Goal: Task Accomplishment & Management: Use online tool/utility

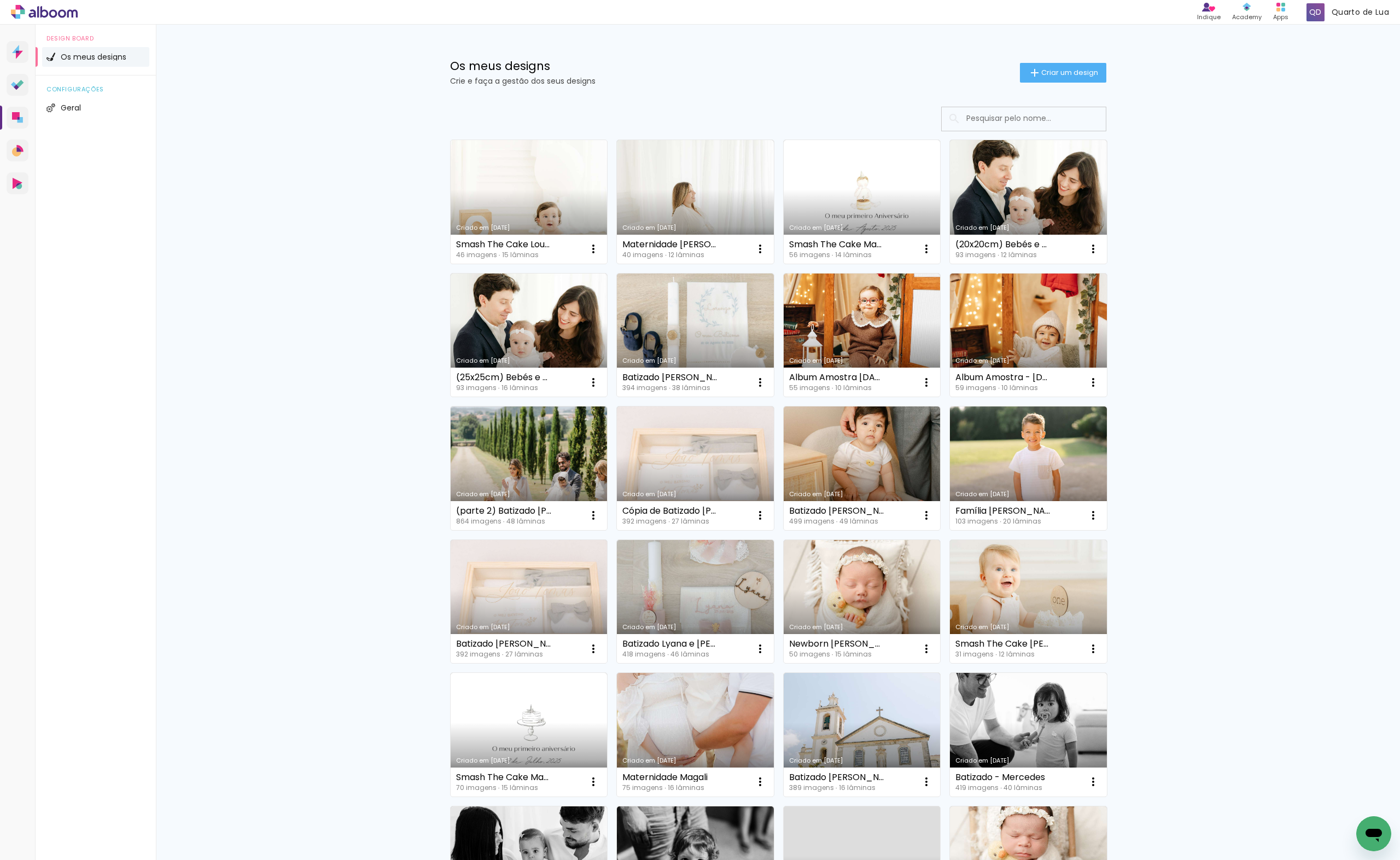
click at [547, 218] on link "Criado em [DATE]" at bounding box center [529, 201] width 157 height 124
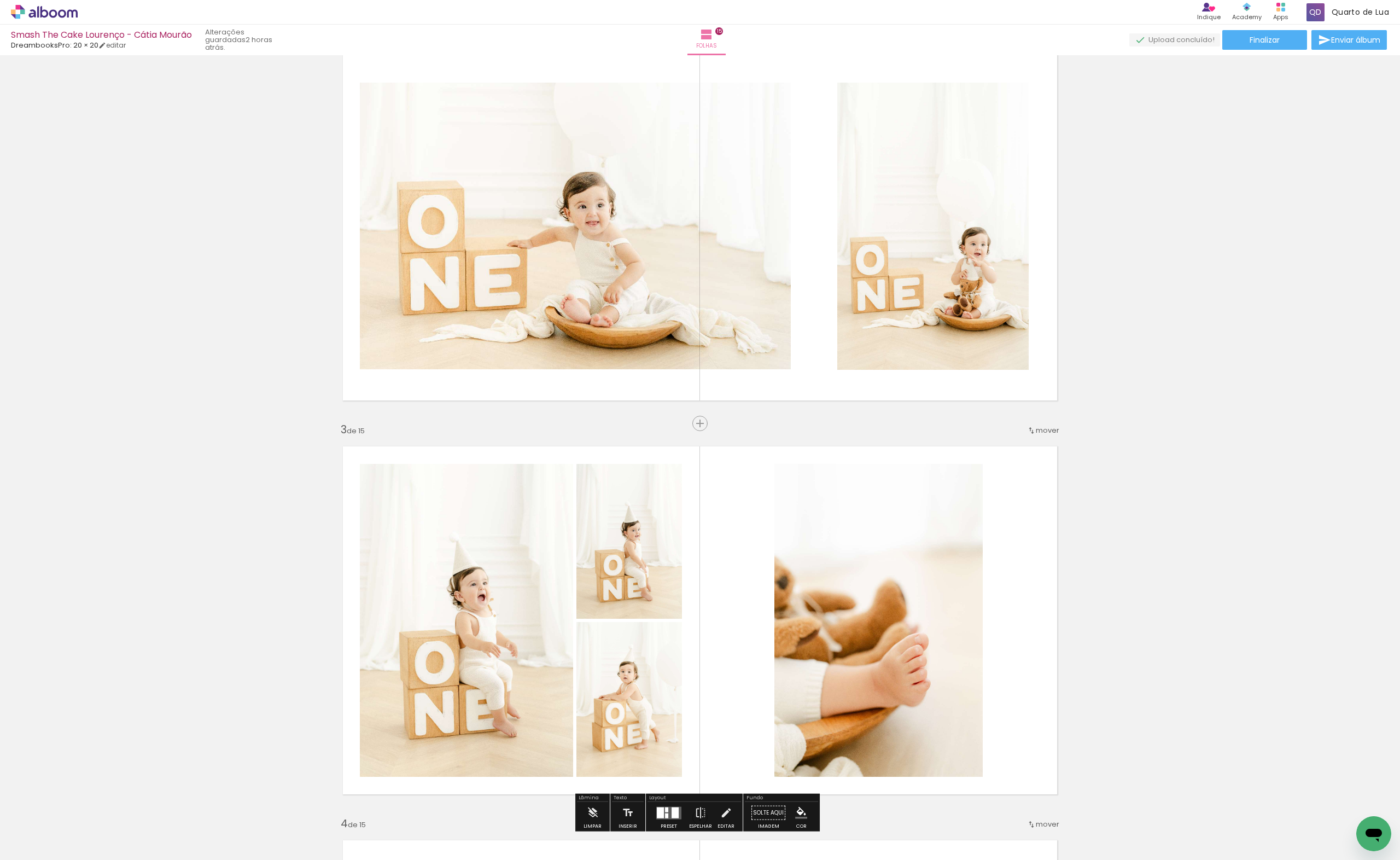
scroll to position [730, 0]
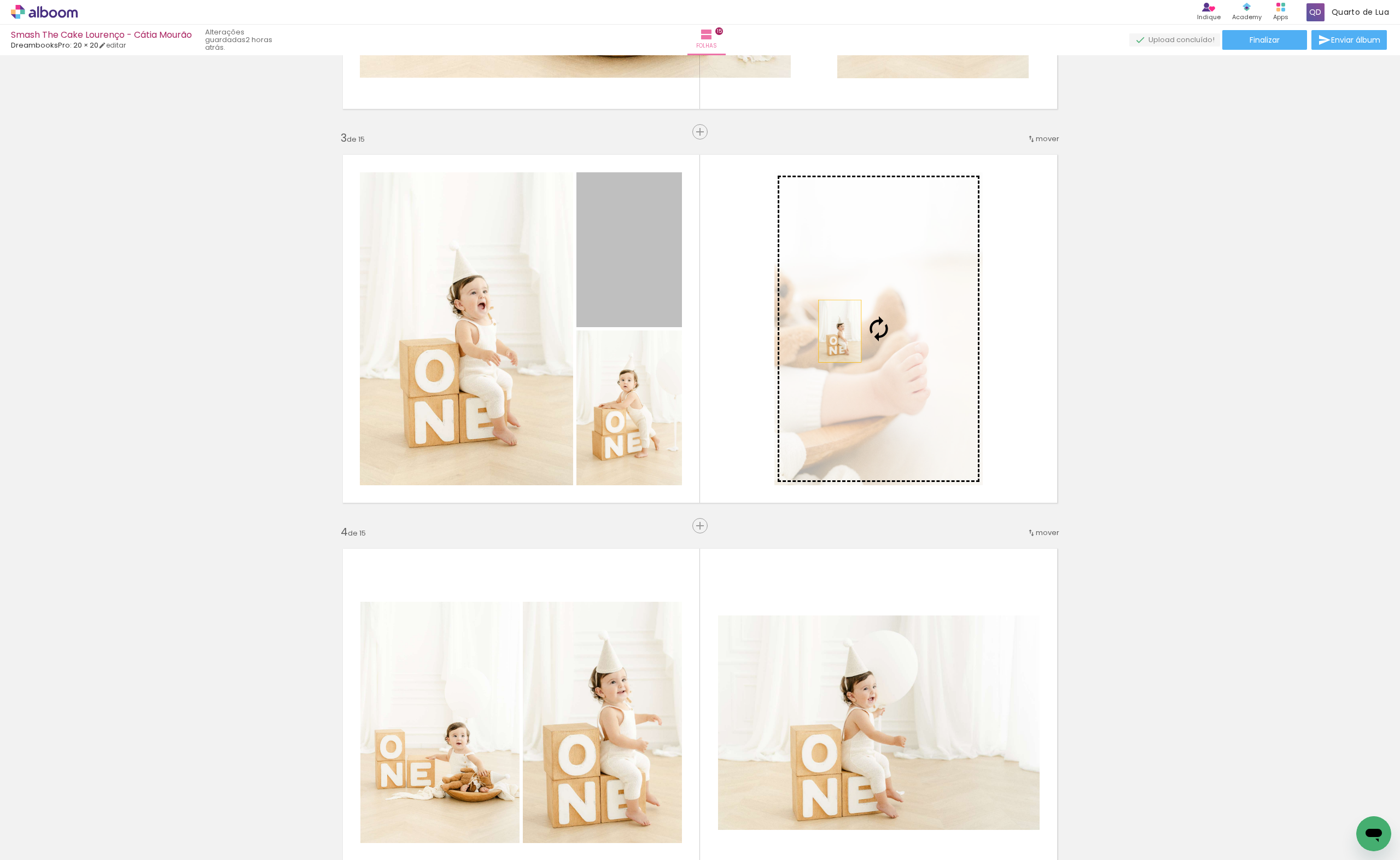
drag, startPoint x: 668, startPoint y: 295, endPoint x: 860, endPoint y: 342, distance: 197.7
click at [0, 0] on slot at bounding box center [0, 0] width 0 height 0
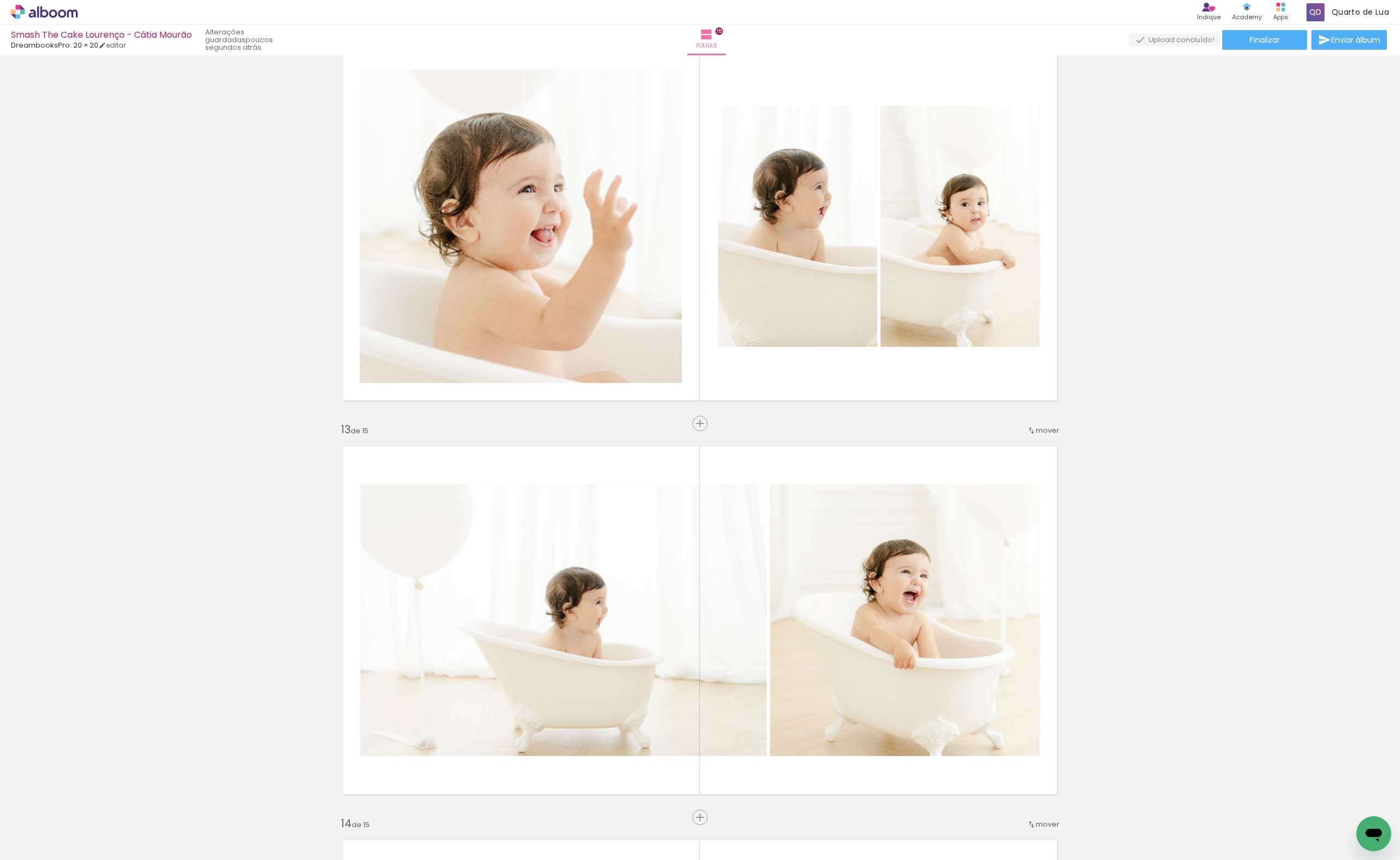
scroll to position [0, 1511]
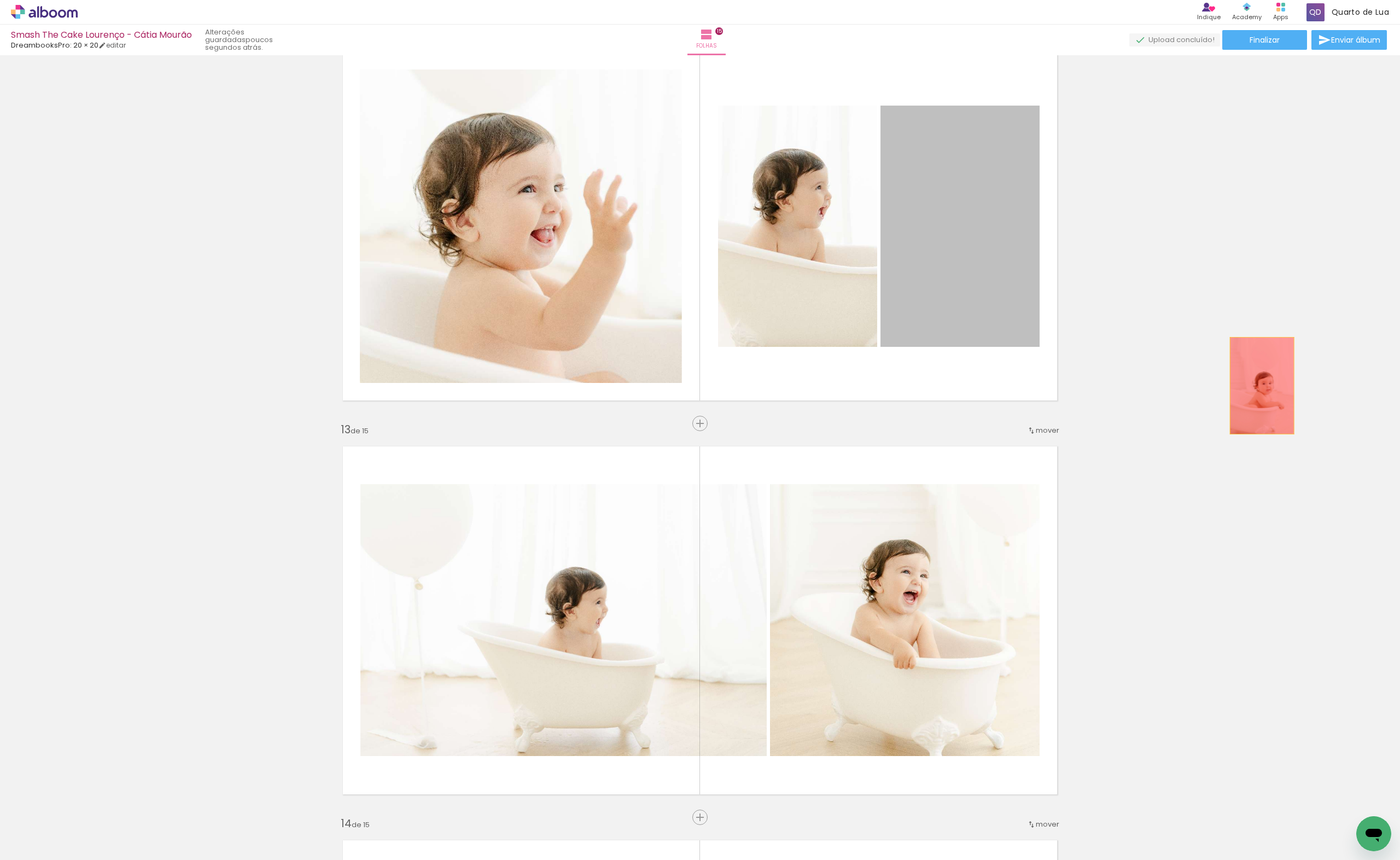
drag, startPoint x: 956, startPoint y: 288, endPoint x: 1258, endPoint y: 386, distance: 317.5
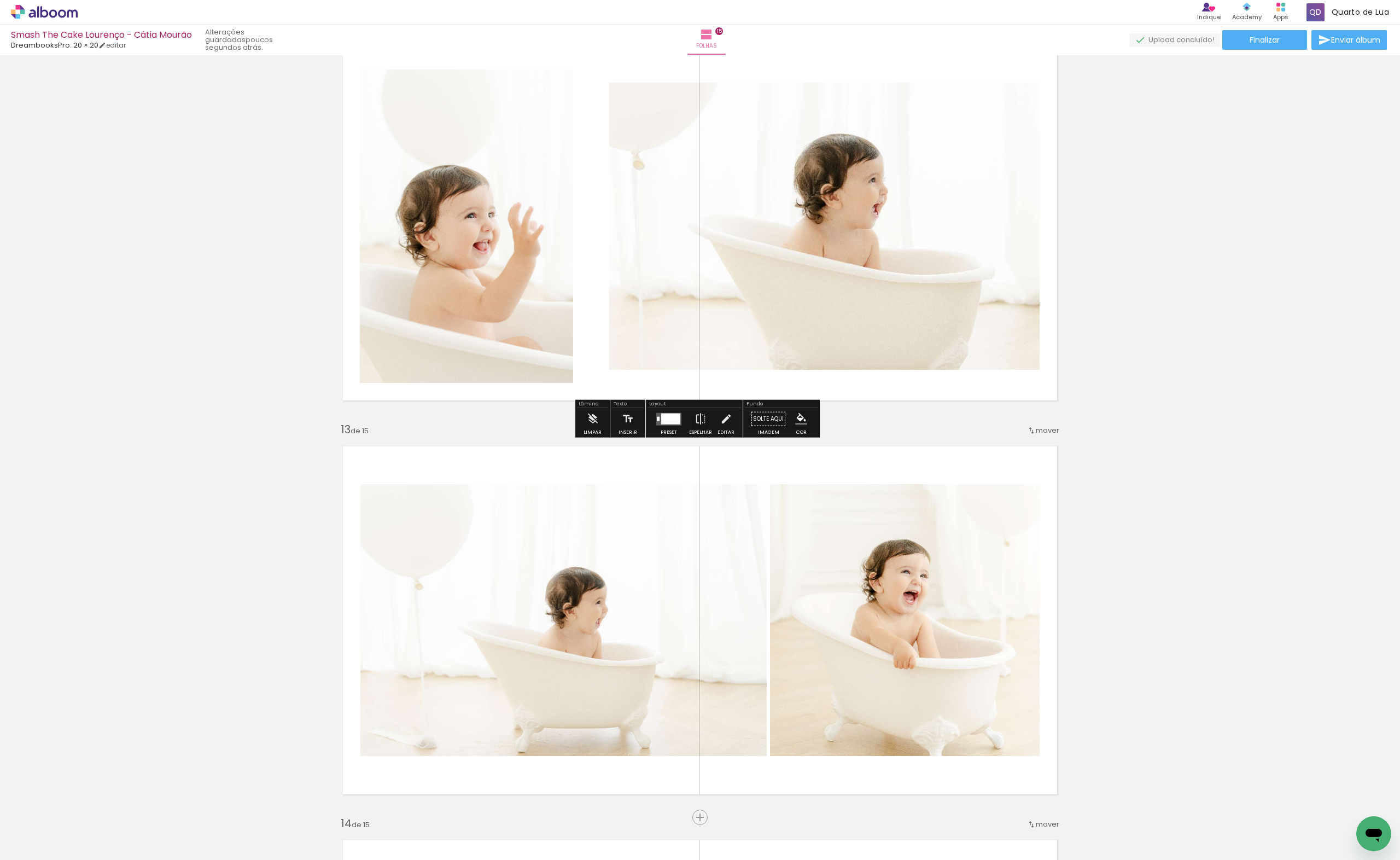
click at [665, 410] on div at bounding box center [669, 419] width 29 height 22
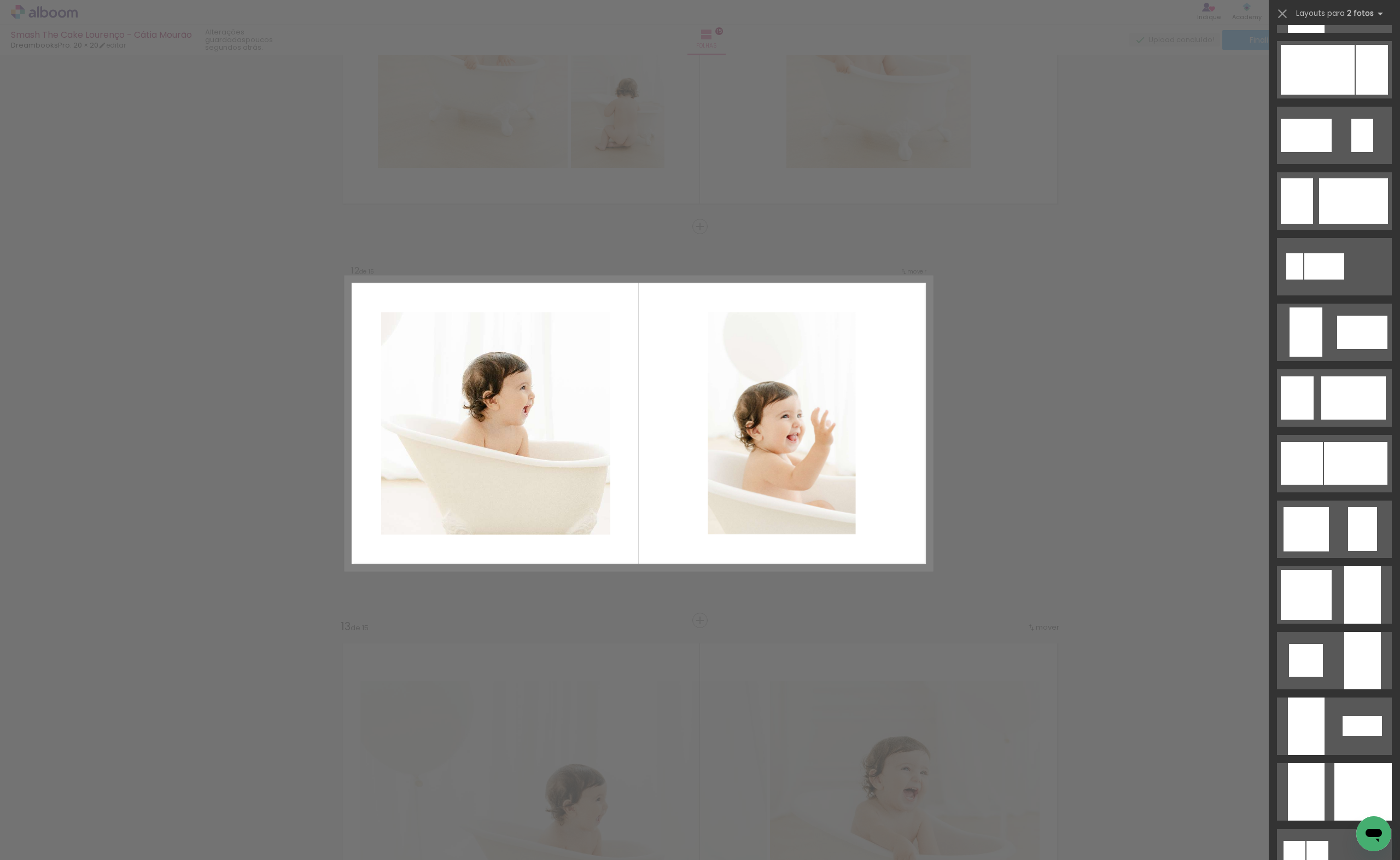
scroll to position [875, 0]
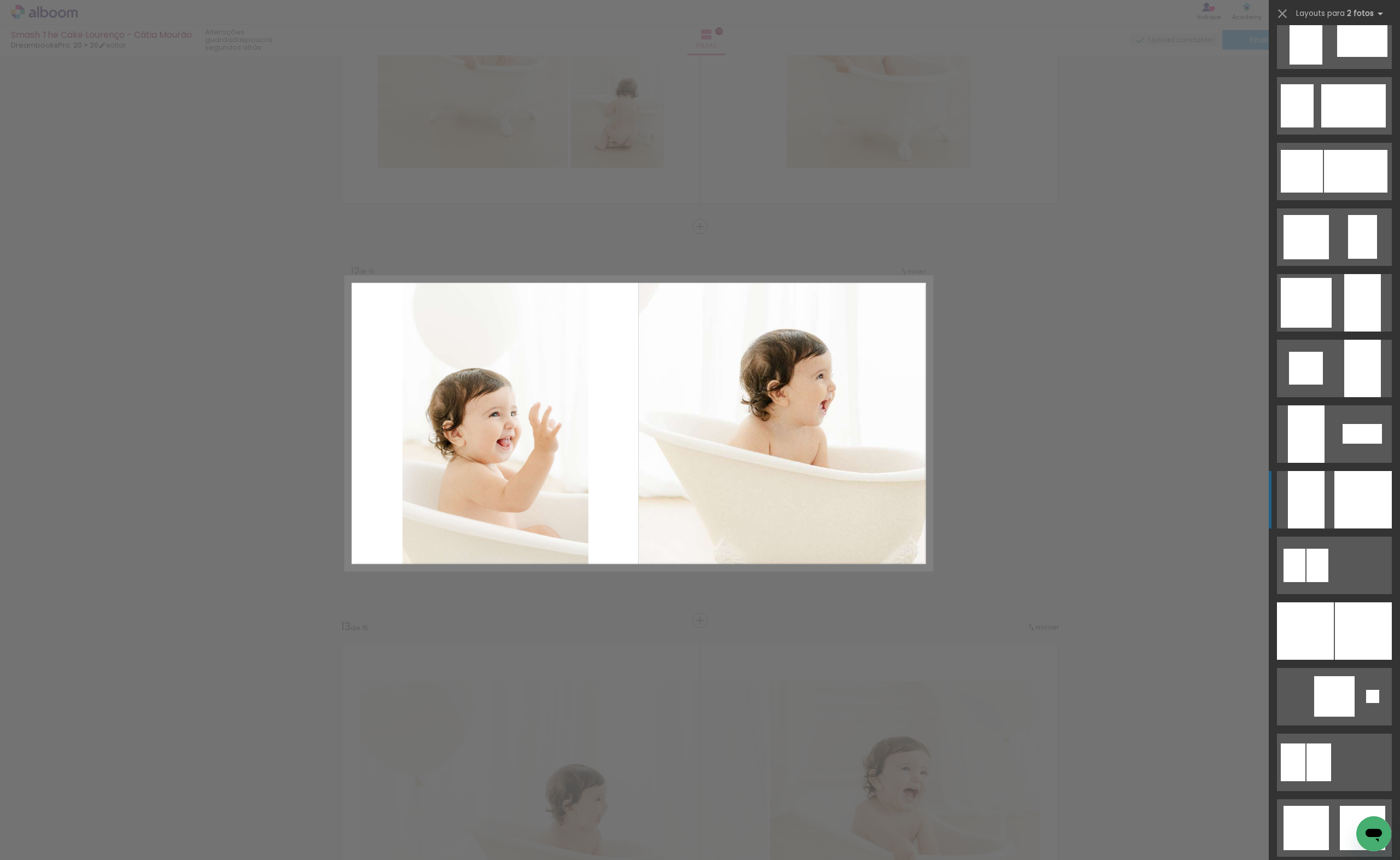
click at [1329, 511] on quentale-layouter at bounding box center [1334, 500] width 115 height 57
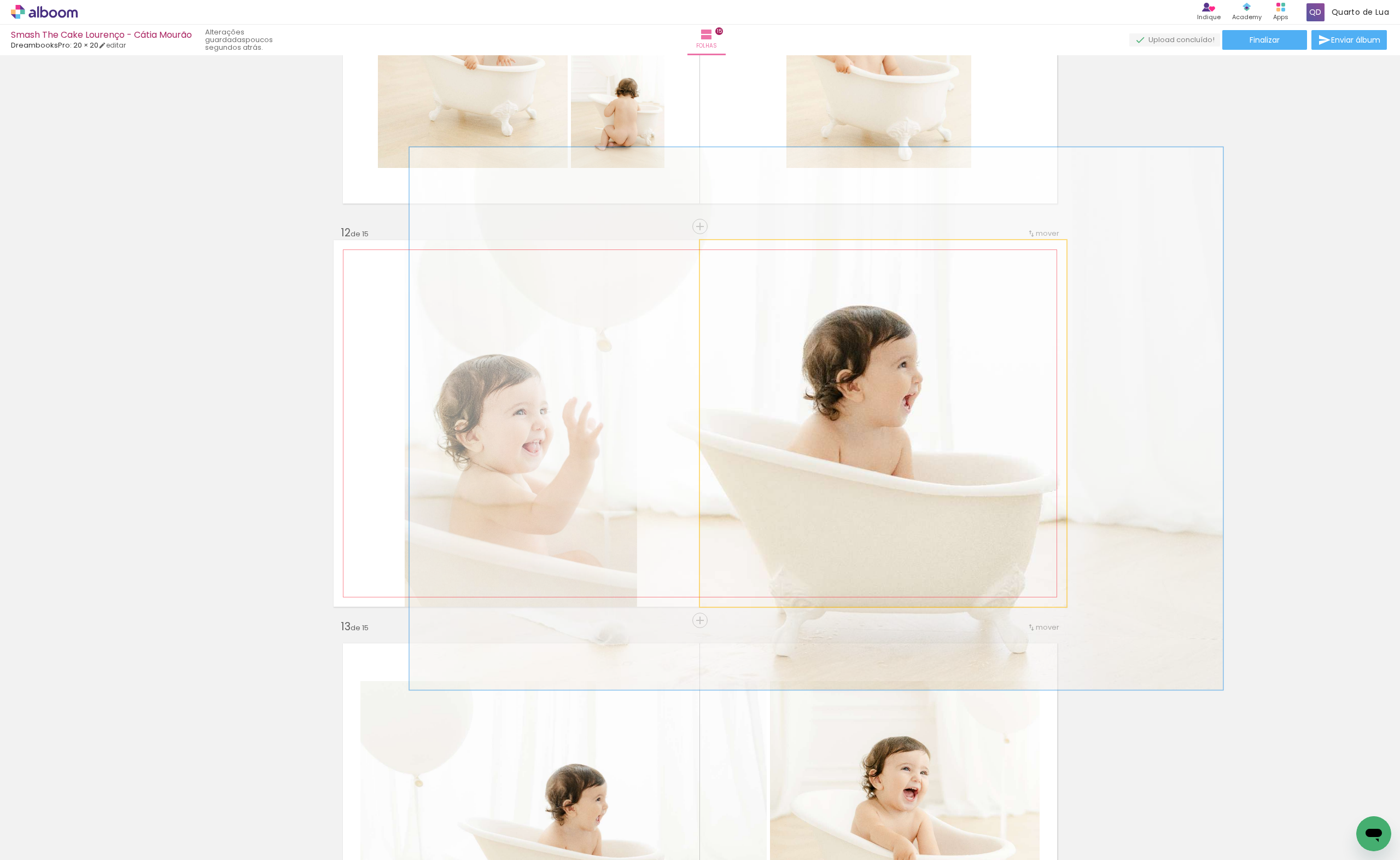
drag, startPoint x: 895, startPoint y: 437, endPoint x: 871, endPoint y: 437, distance: 24.0
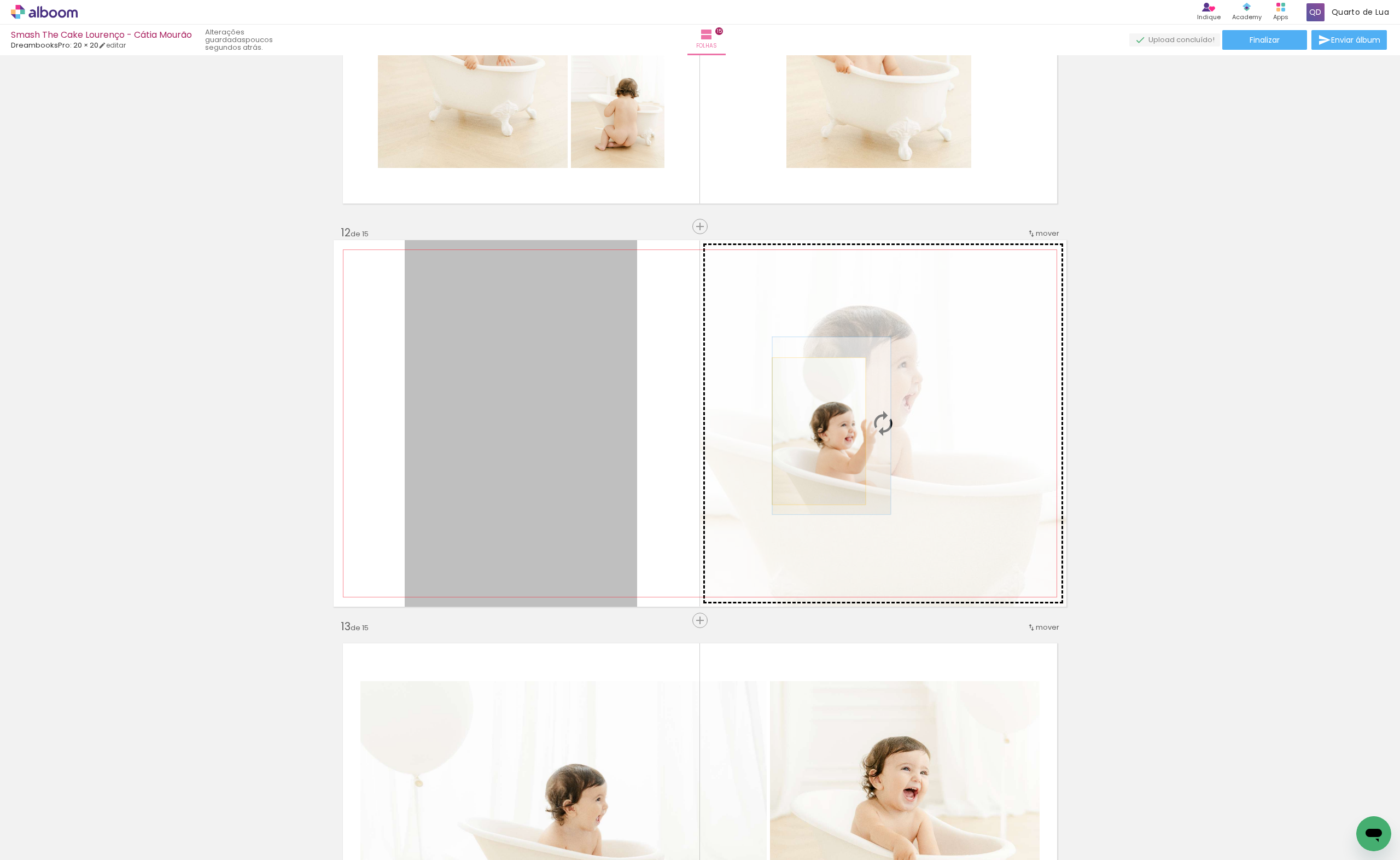
drag, startPoint x: 554, startPoint y: 432, endPoint x: 815, endPoint y: 431, distance: 261.0
click at [0, 0] on slot at bounding box center [0, 0] width 0 height 0
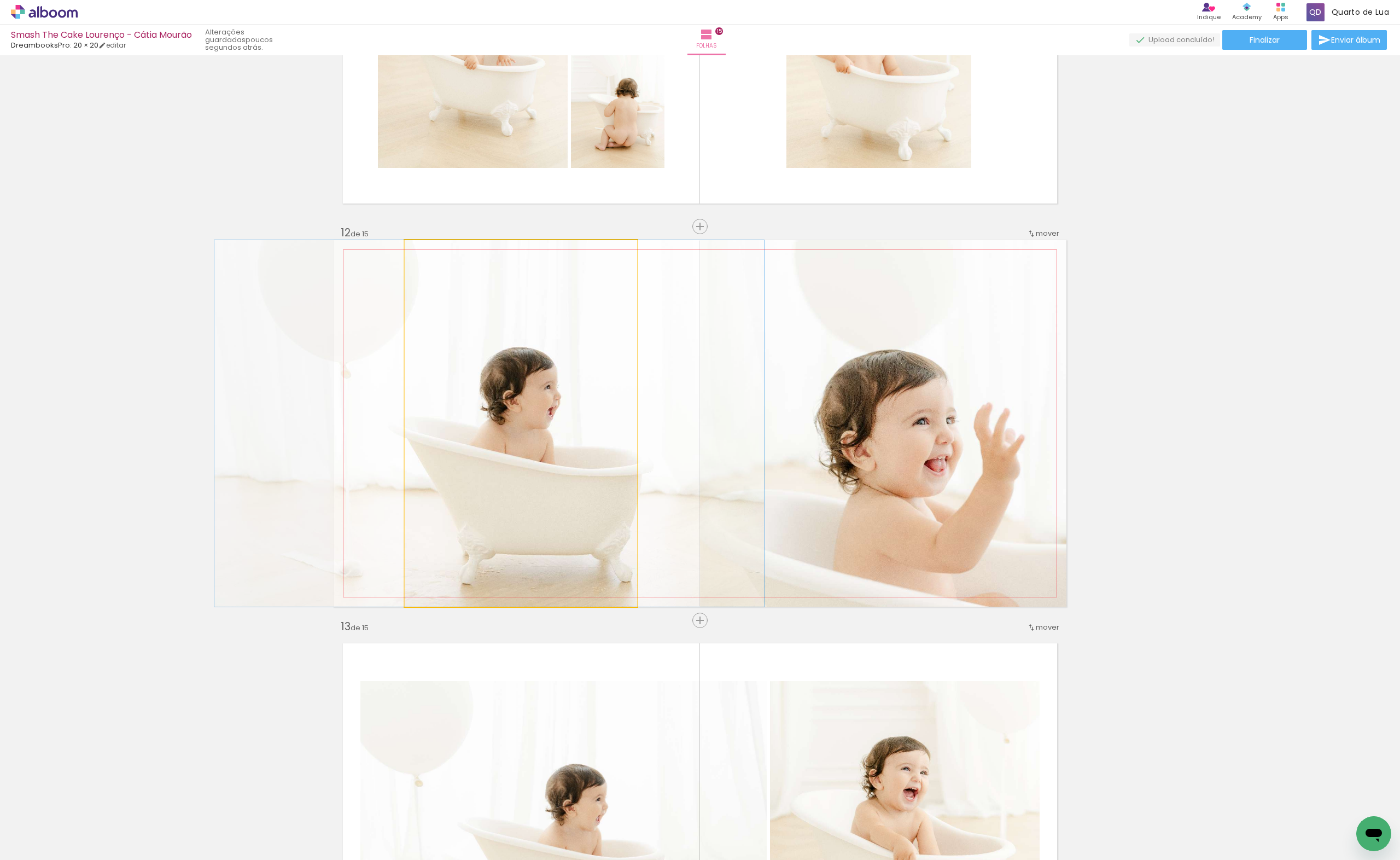
drag, startPoint x: 531, startPoint y: 466, endPoint x: 499, endPoint y: 468, distance: 32.1
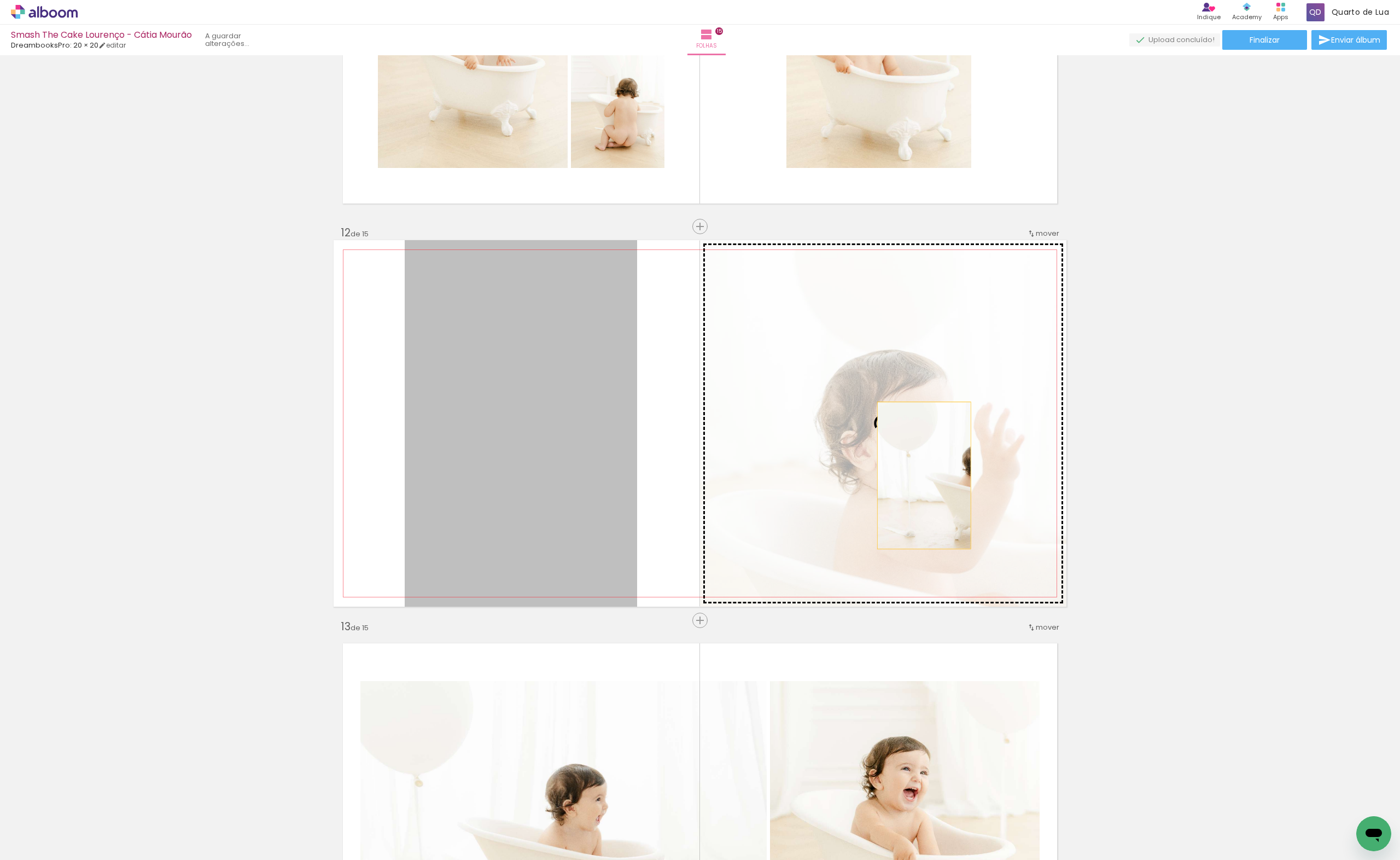
drag, startPoint x: 636, startPoint y: 466, endPoint x: 920, endPoint y: 475, distance: 284.1
click at [0, 0] on slot at bounding box center [0, 0] width 0 height 0
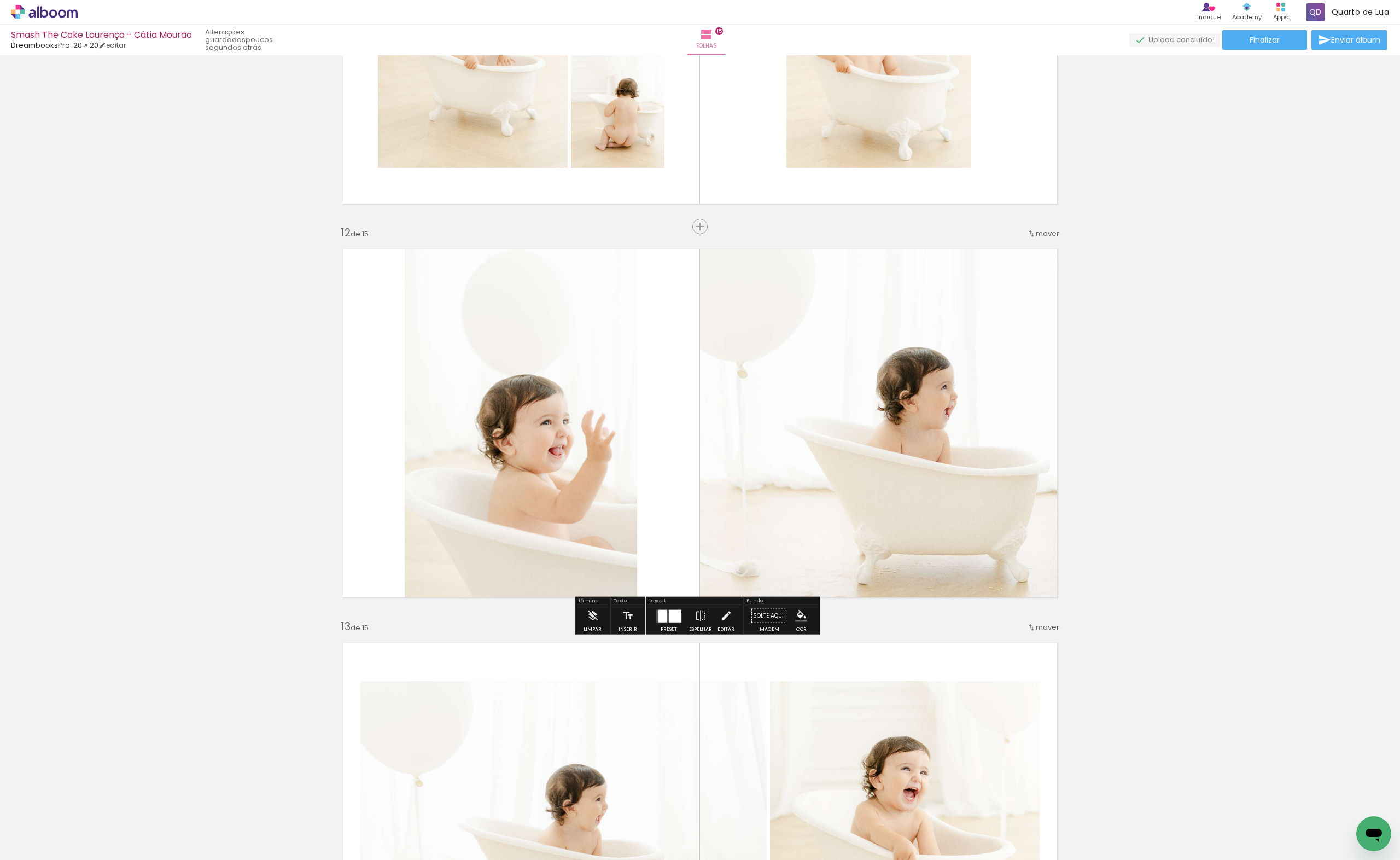
scroll to position [4473, 0]
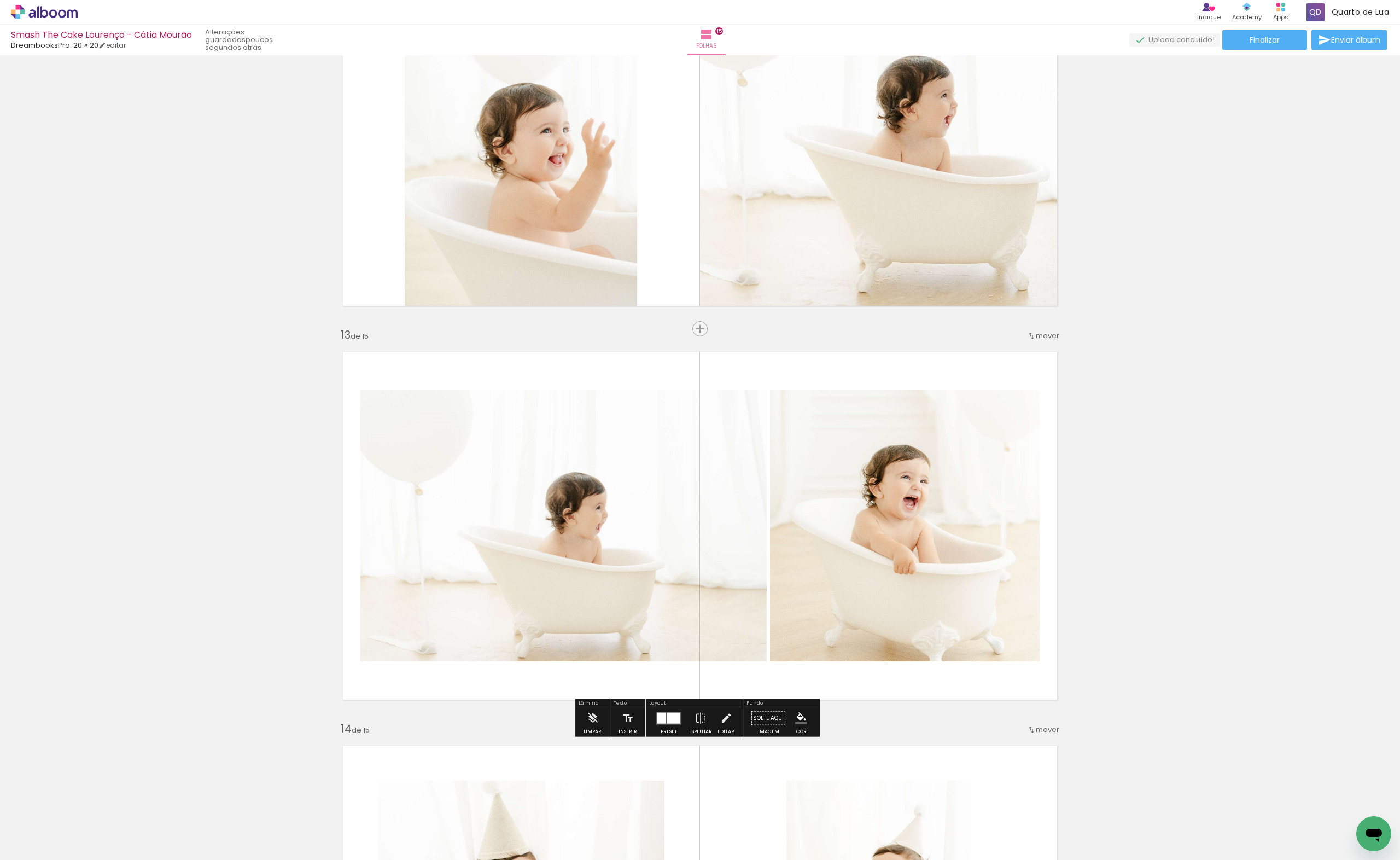
click at [667, 717] on div at bounding box center [673, 718] width 13 height 11
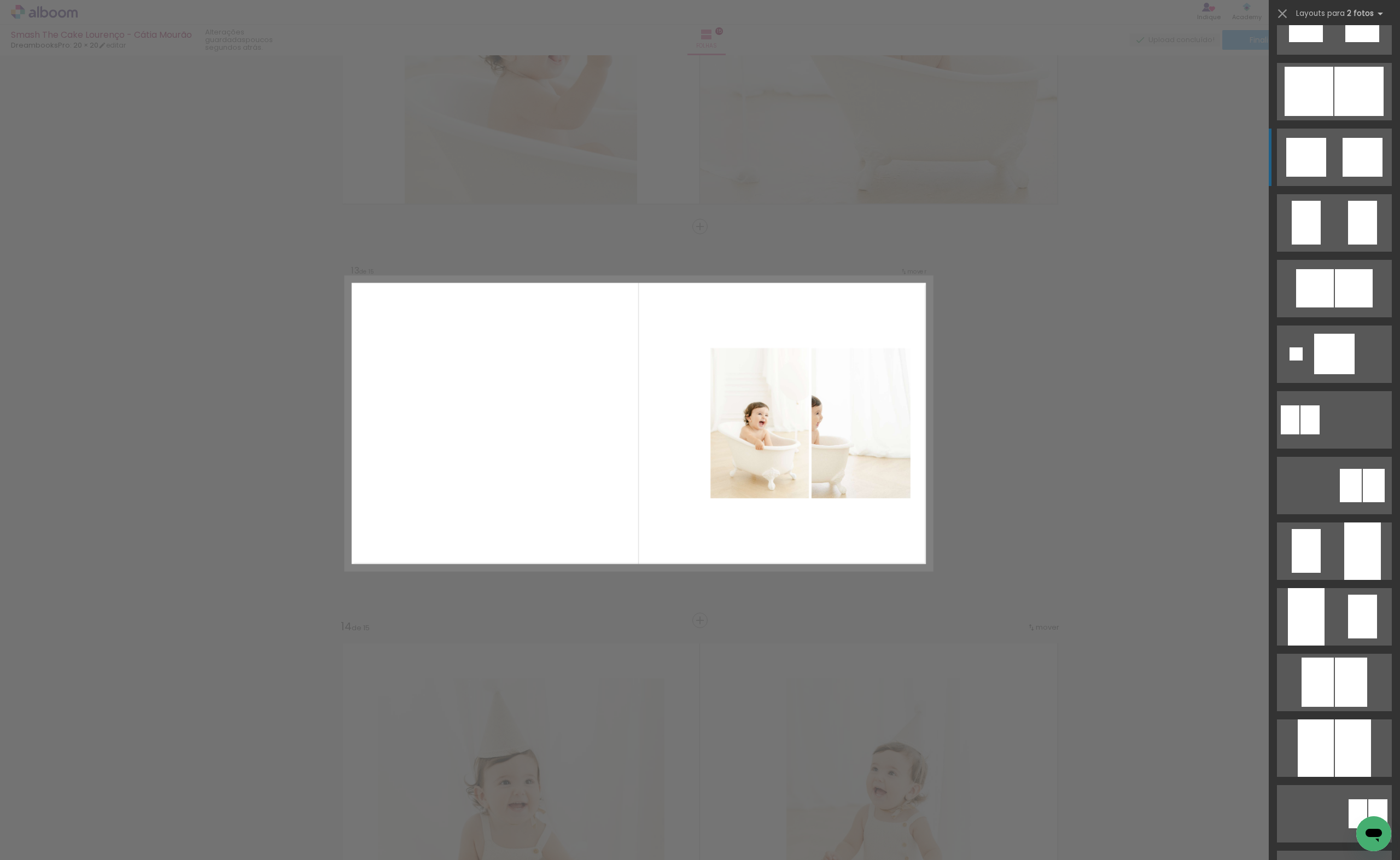
scroll to position [2299, 0]
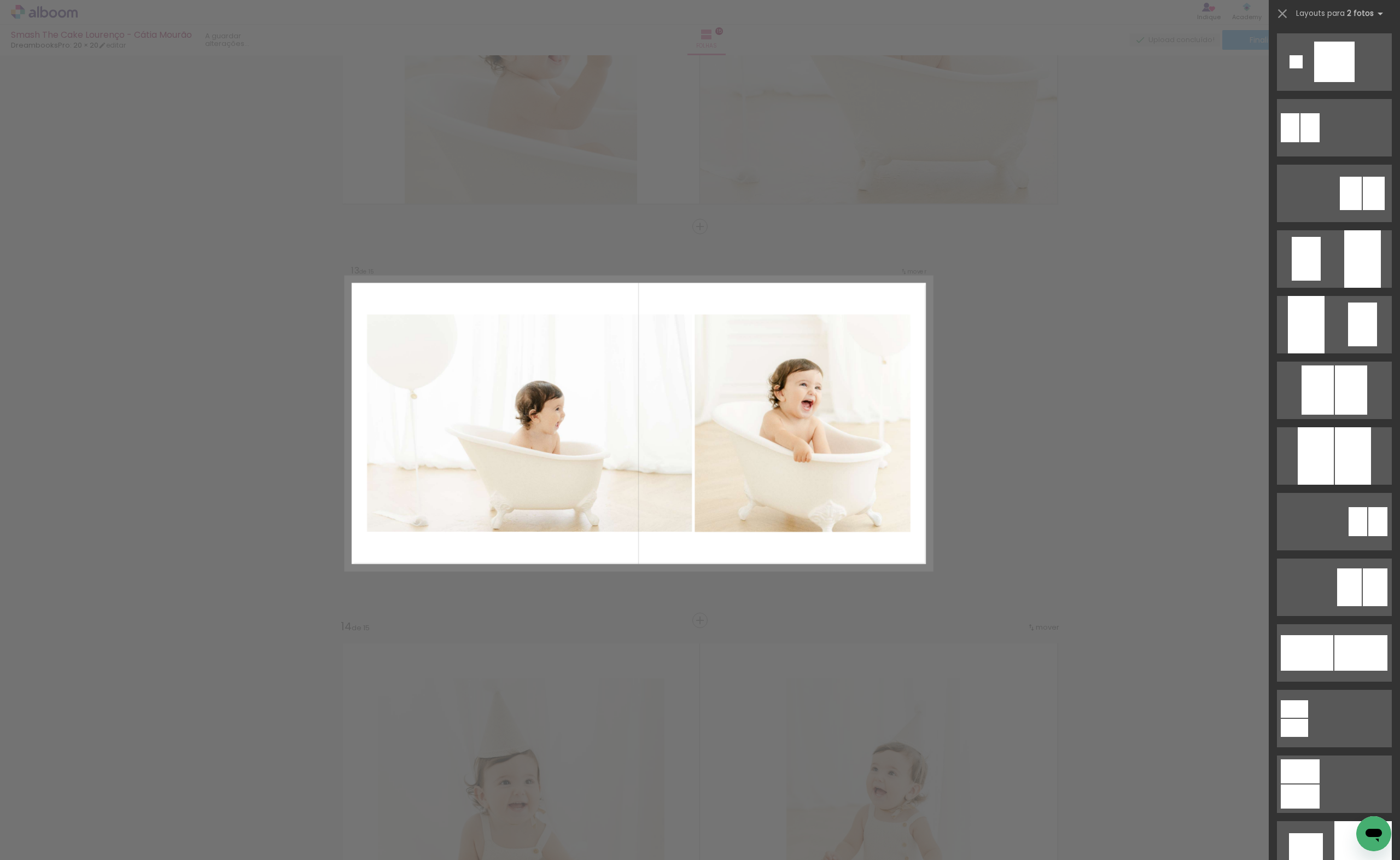
click at [0, 0] on div "Confirmar Cancelar" at bounding box center [0, 0] width 0 height 0
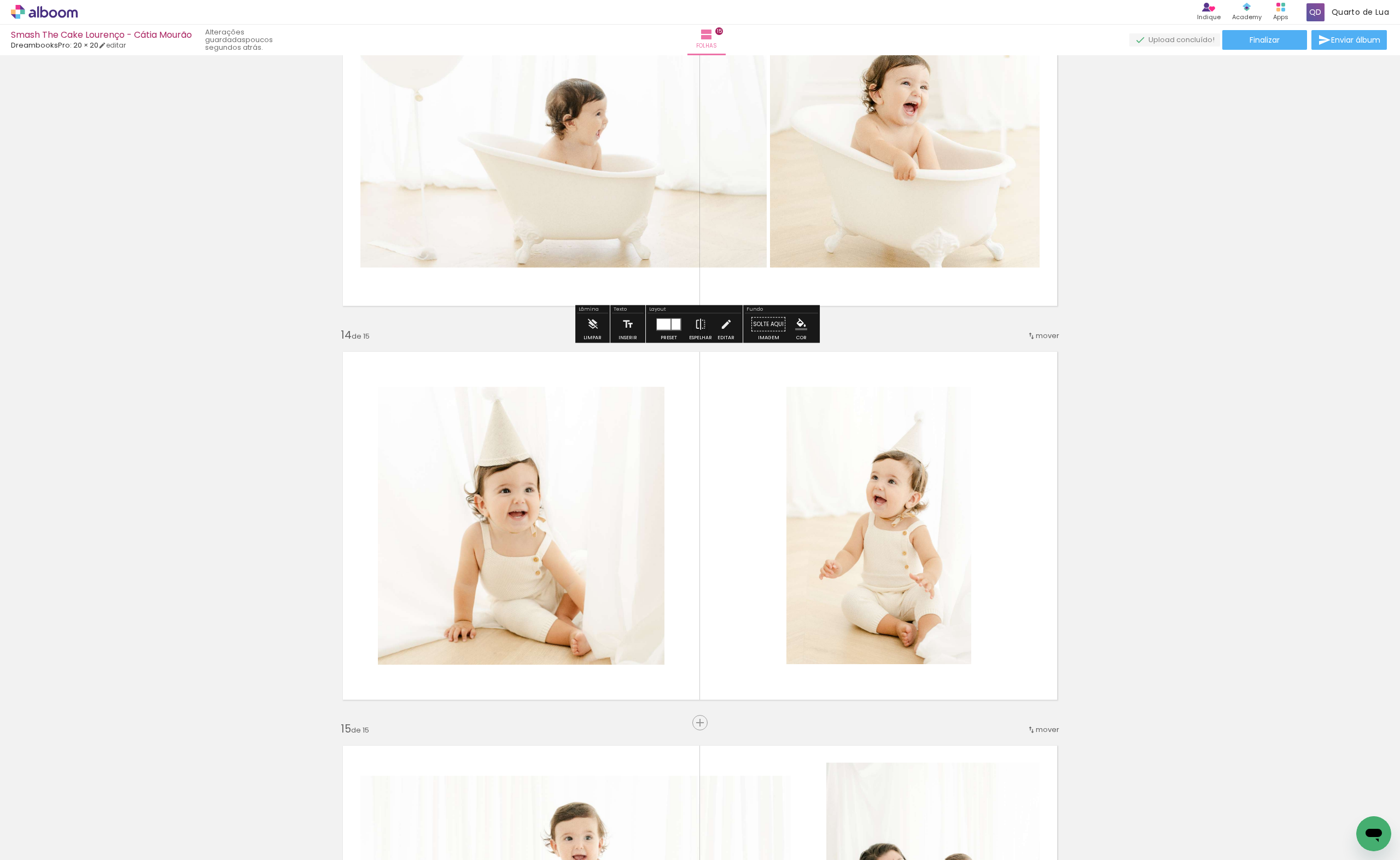
scroll to position [4576, 0]
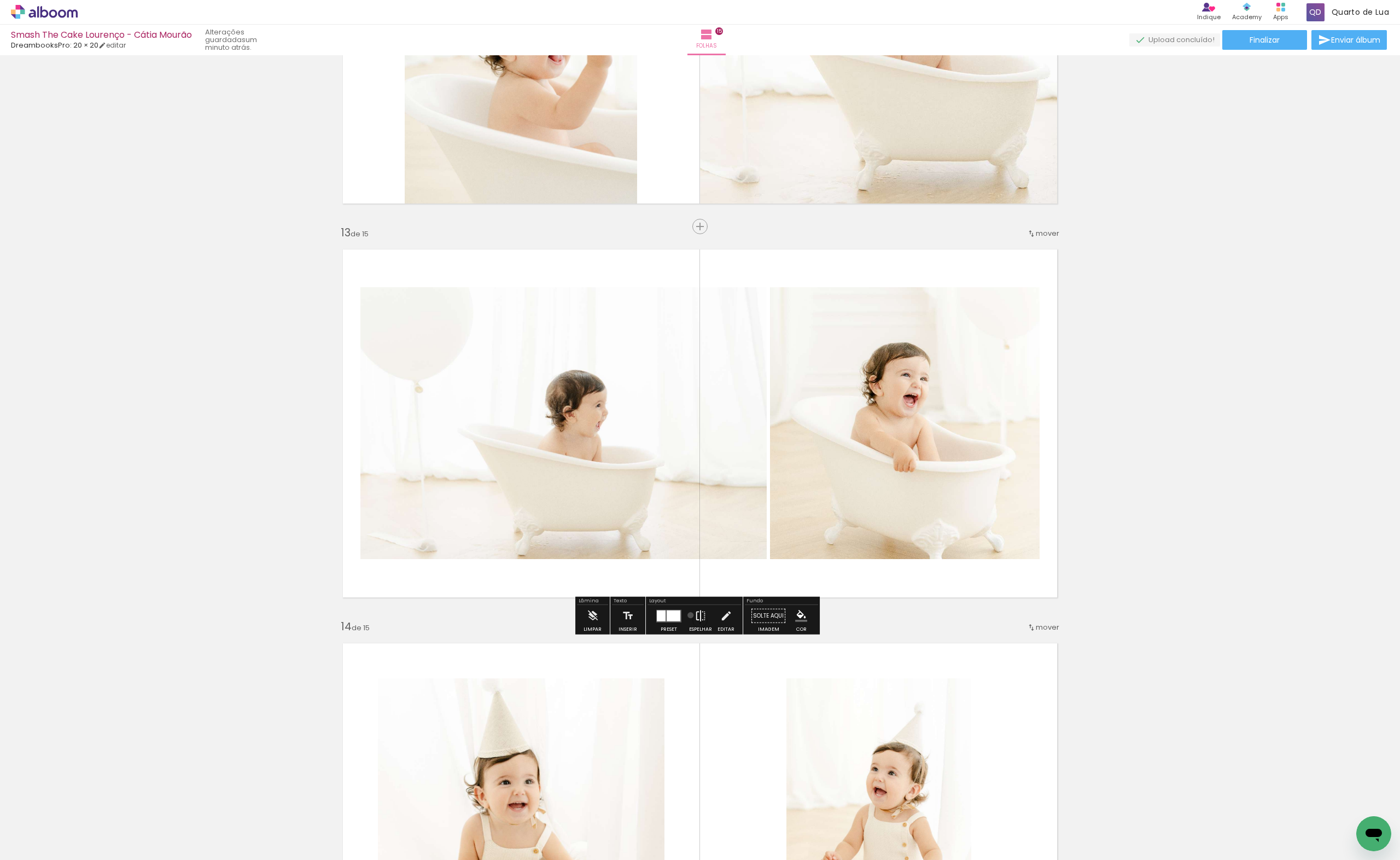
click at [689, 615] on paper-button "Espelhar" at bounding box center [701, 619] width 28 height 28
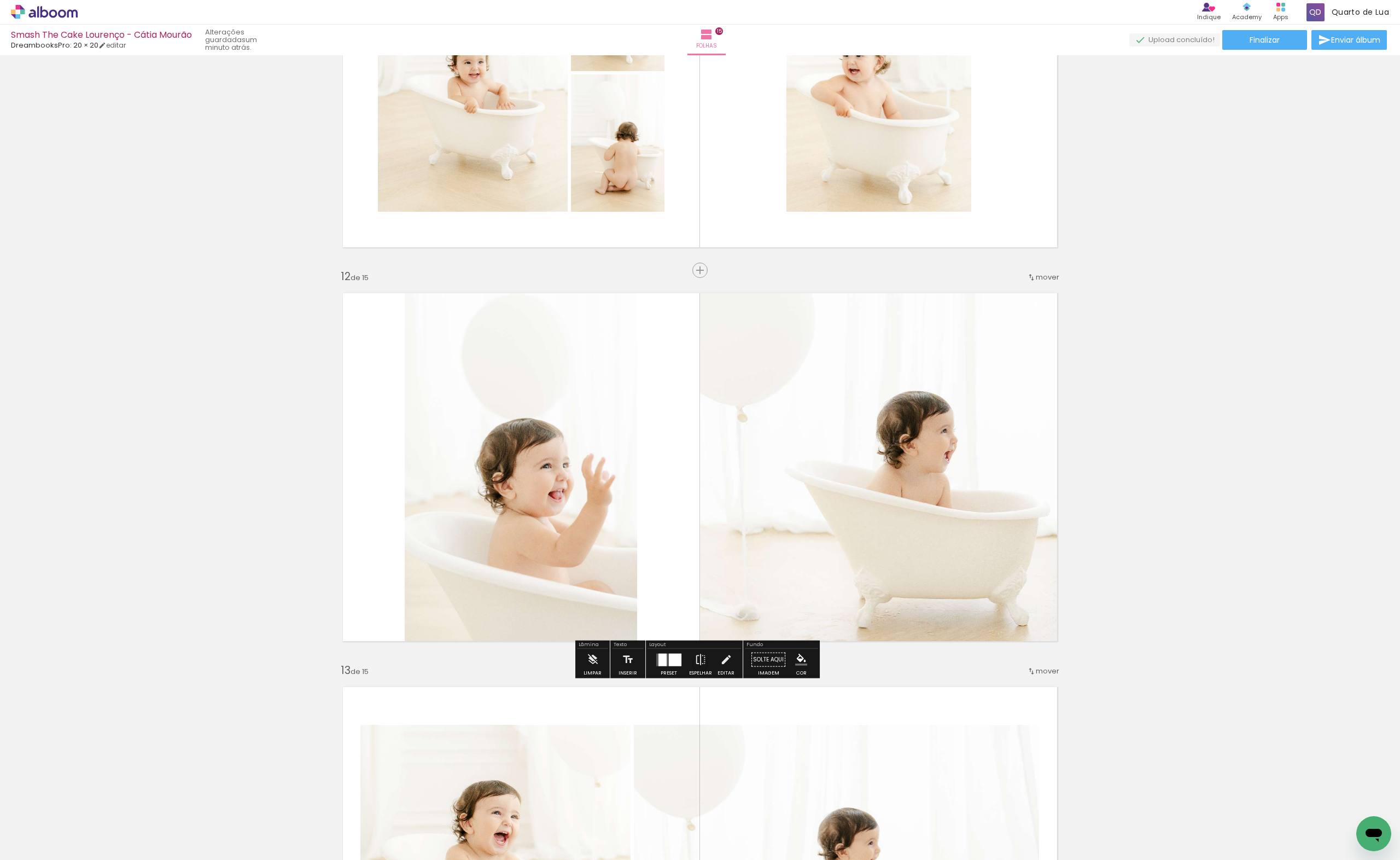
scroll to position [3991, 0]
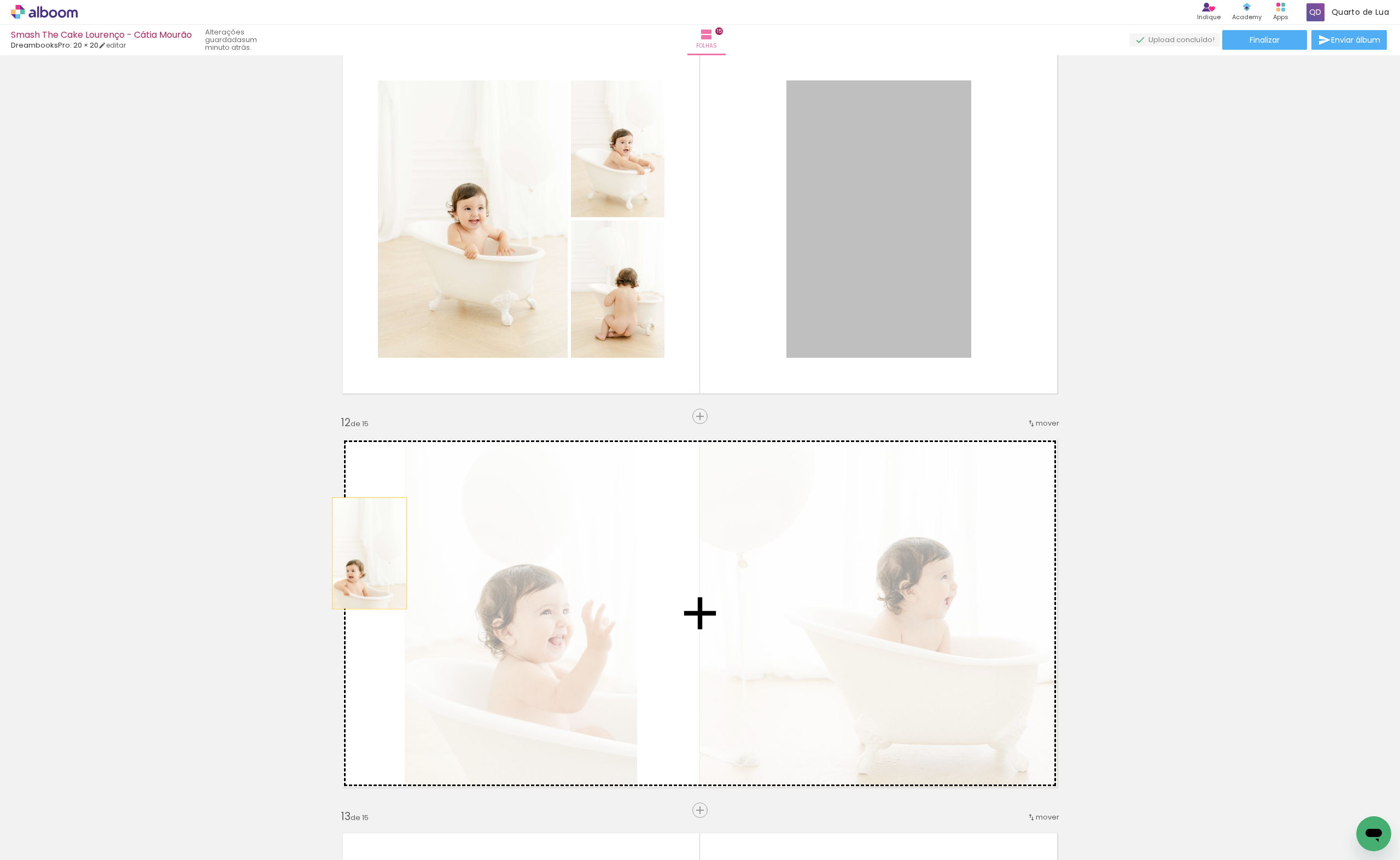
drag, startPoint x: 891, startPoint y: 252, endPoint x: 367, endPoint y: 553, distance: 604.3
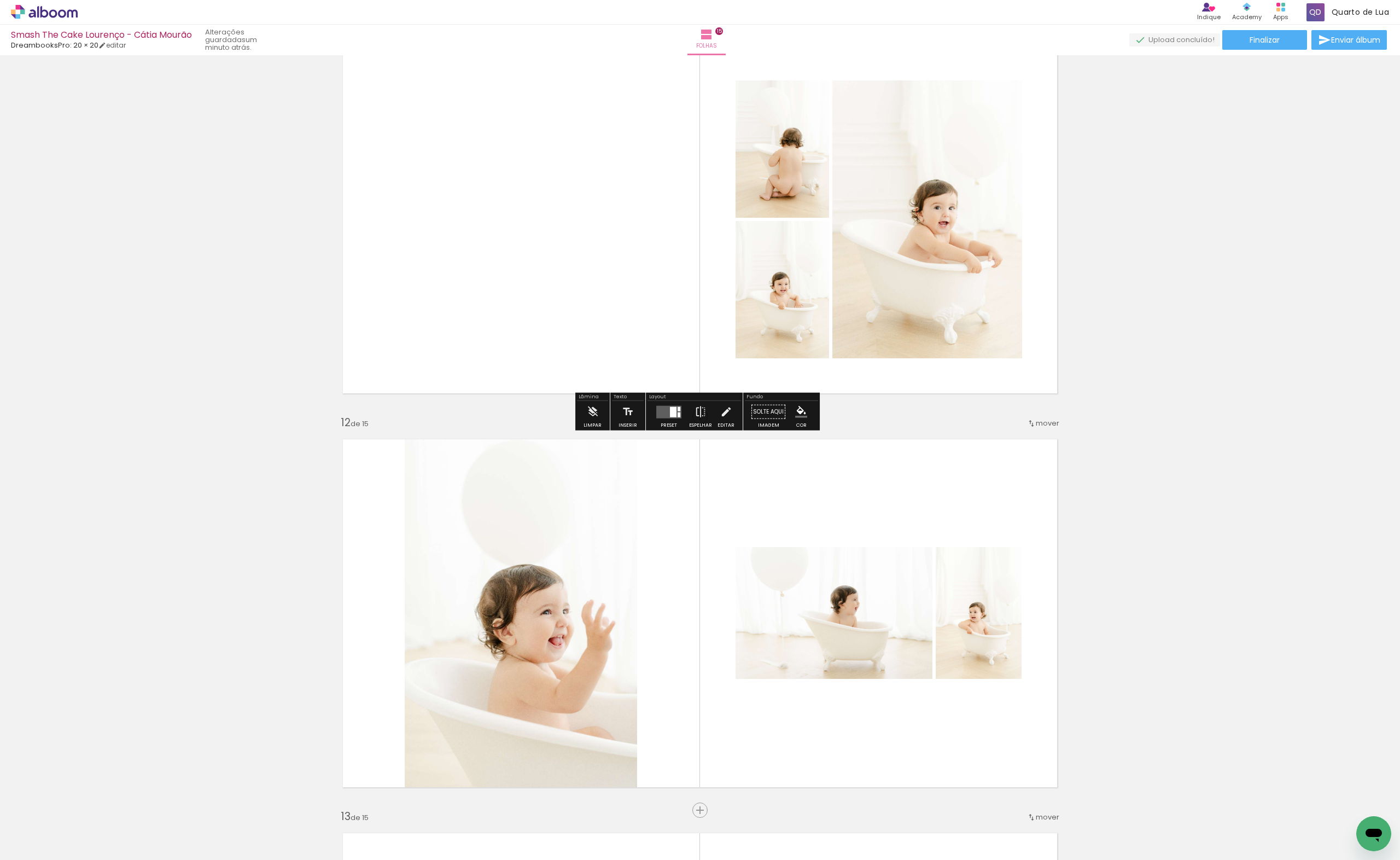
scroll to position [3845, 0]
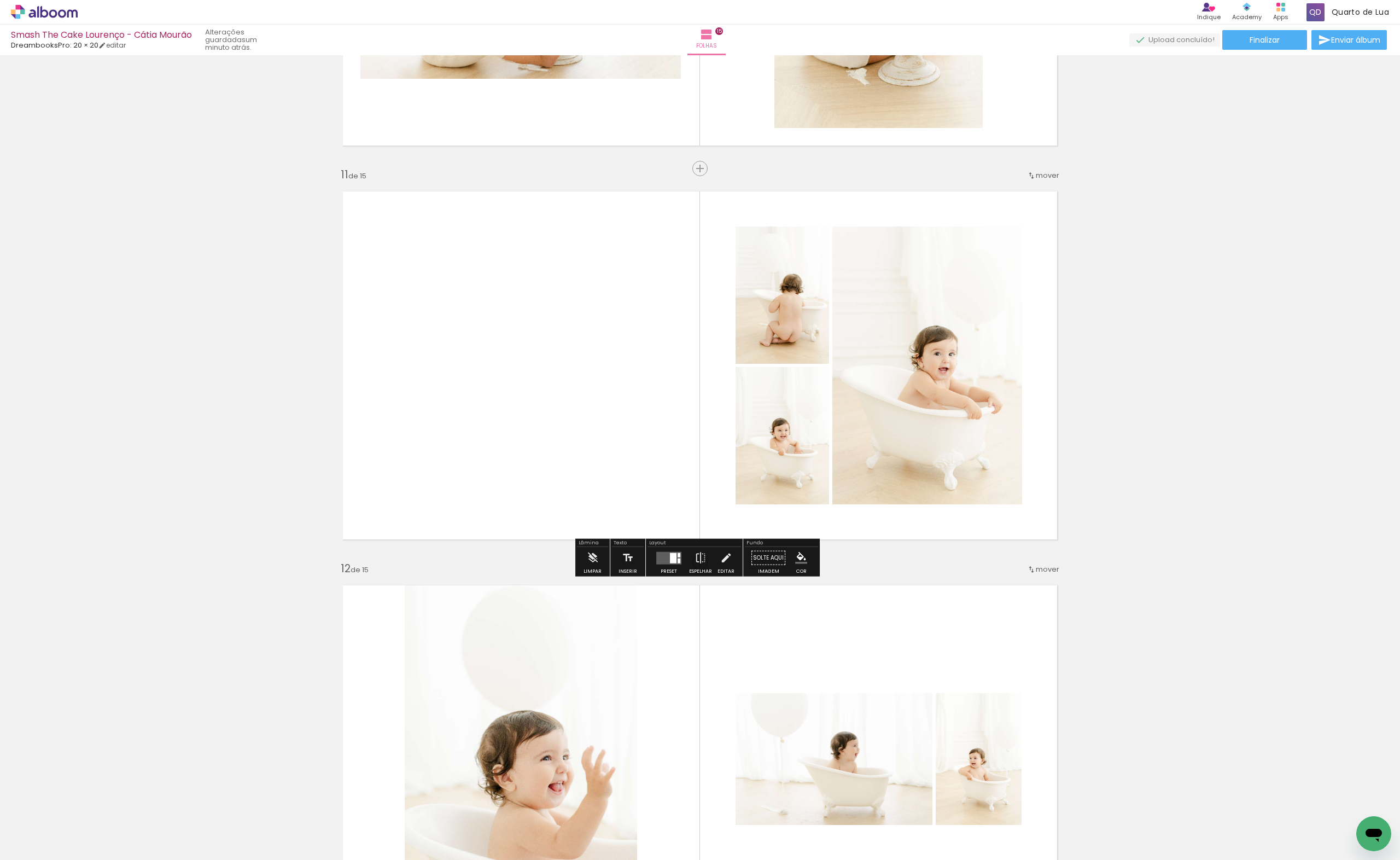
click at [660, 552] on div at bounding box center [669, 558] width 29 height 22
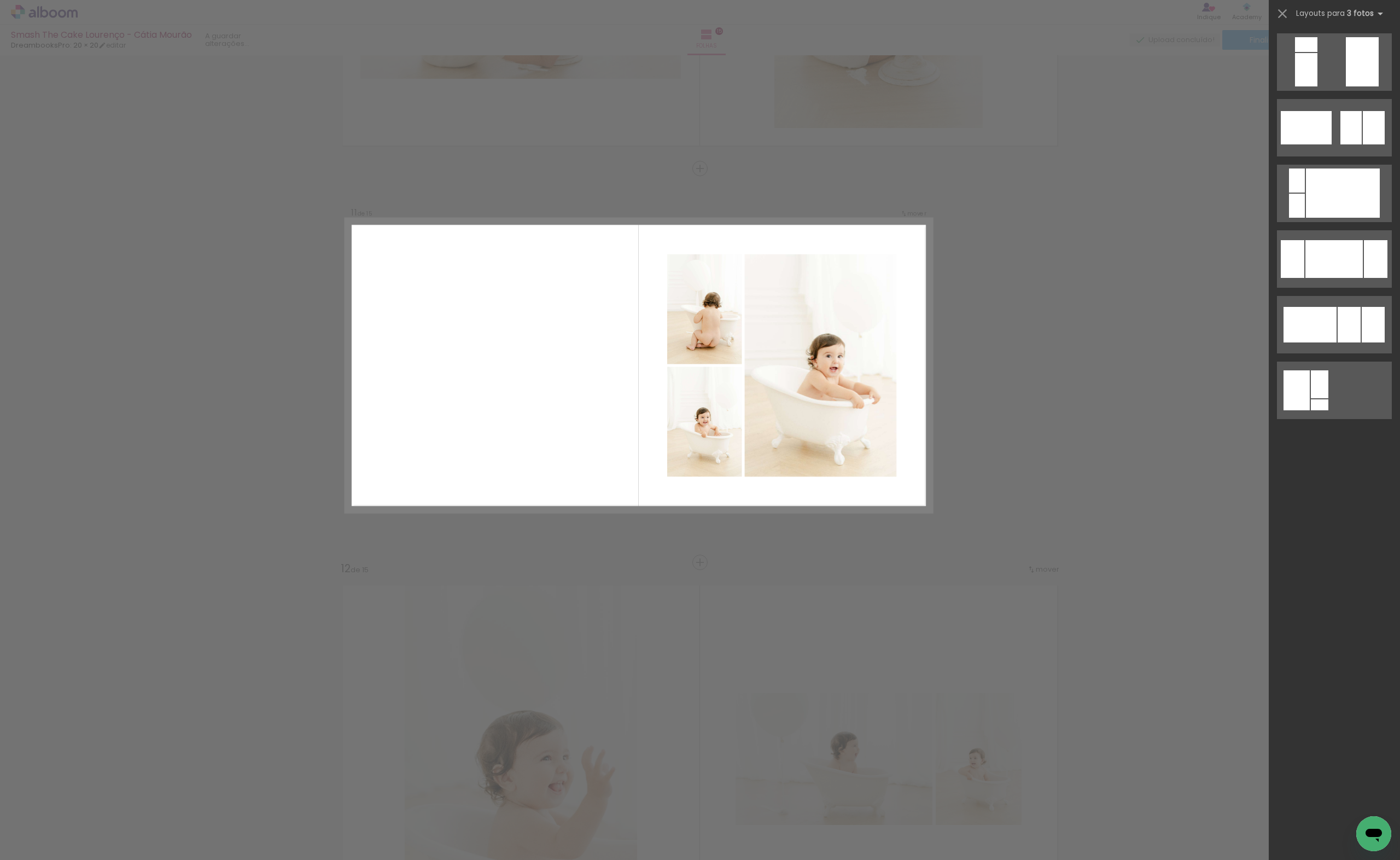
scroll to position [0, 0]
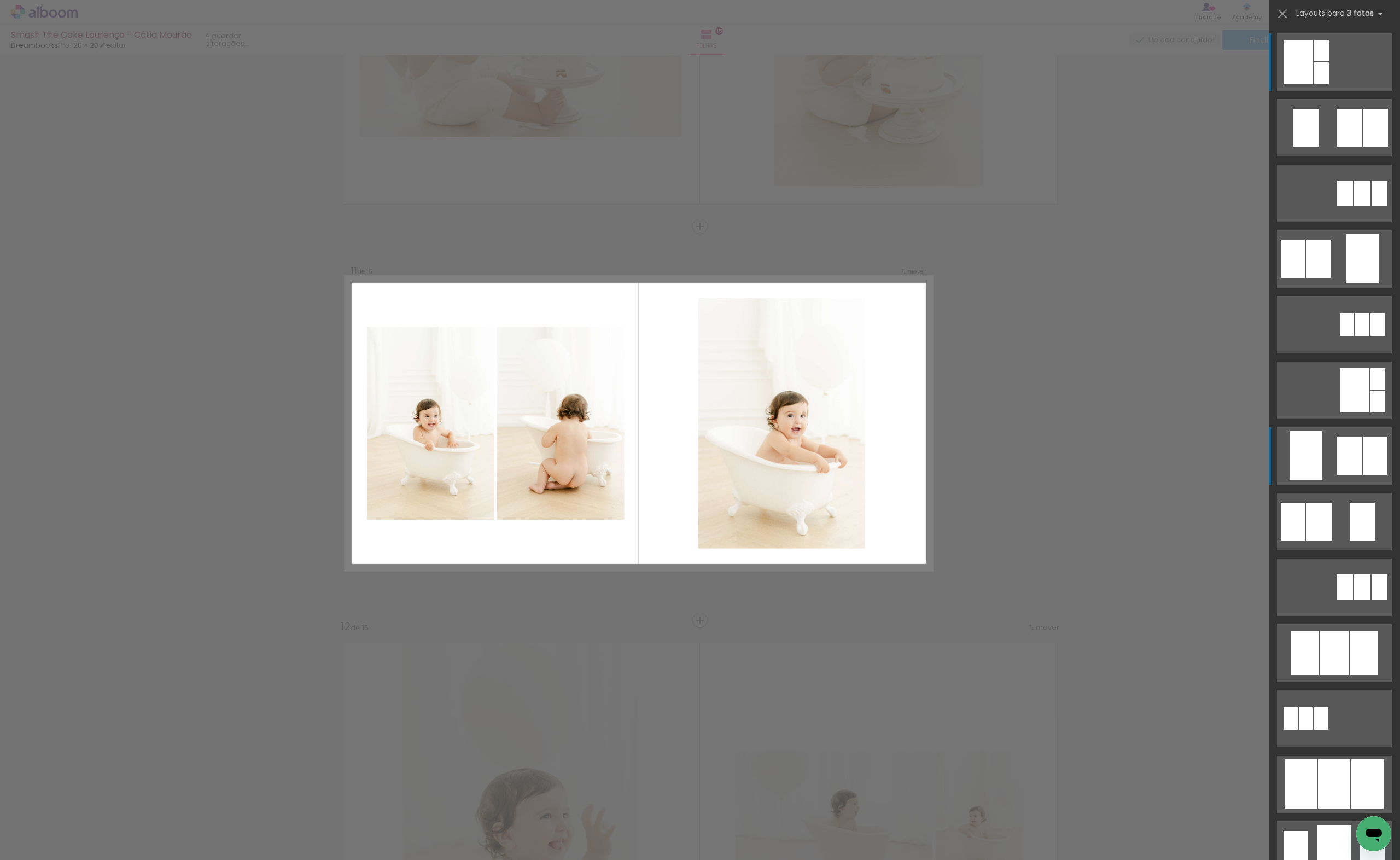
click at [1329, 432] on quentale-layouter at bounding box center [1334, 456] width 115 height 57
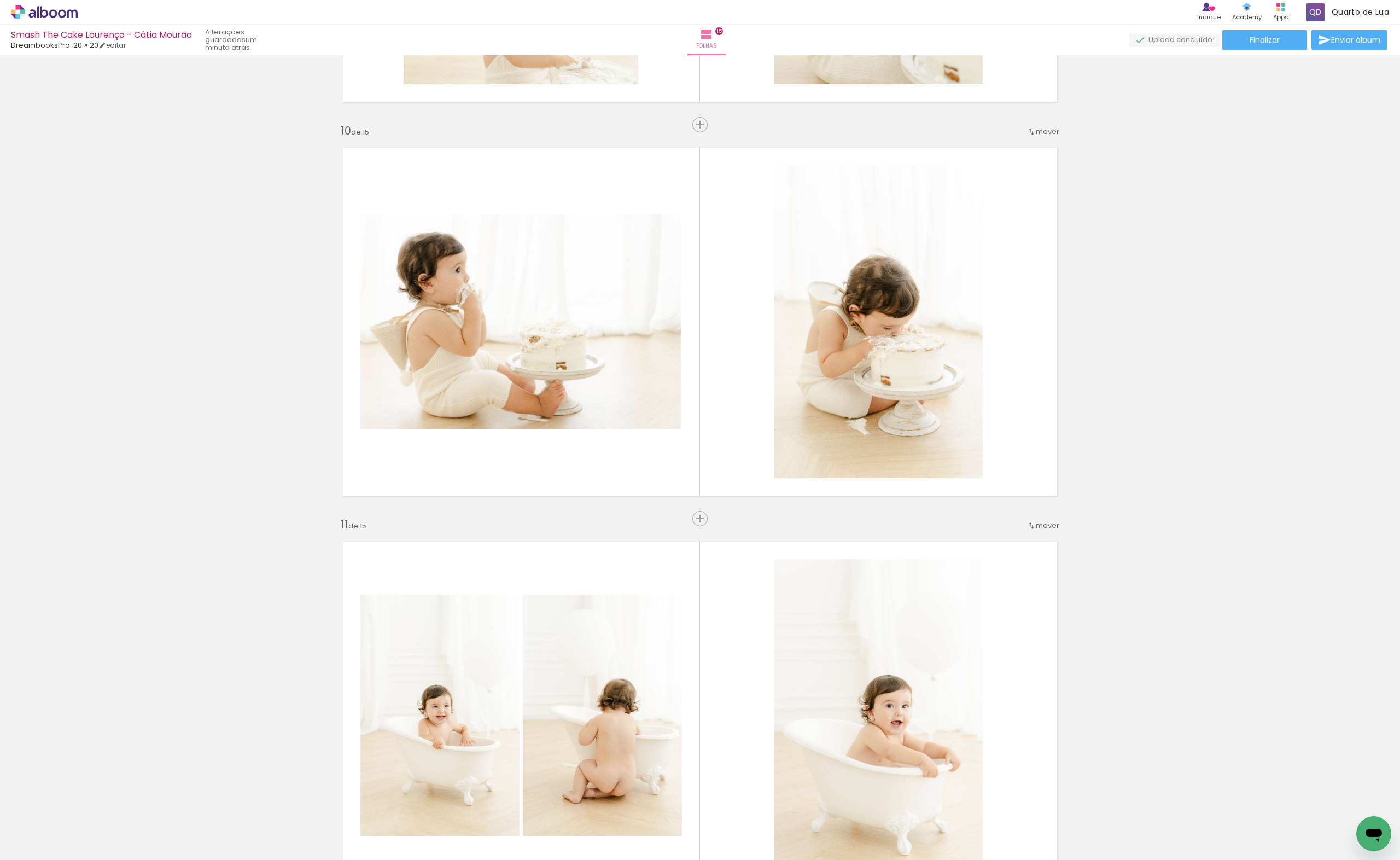
scroll to position [3787, 0]
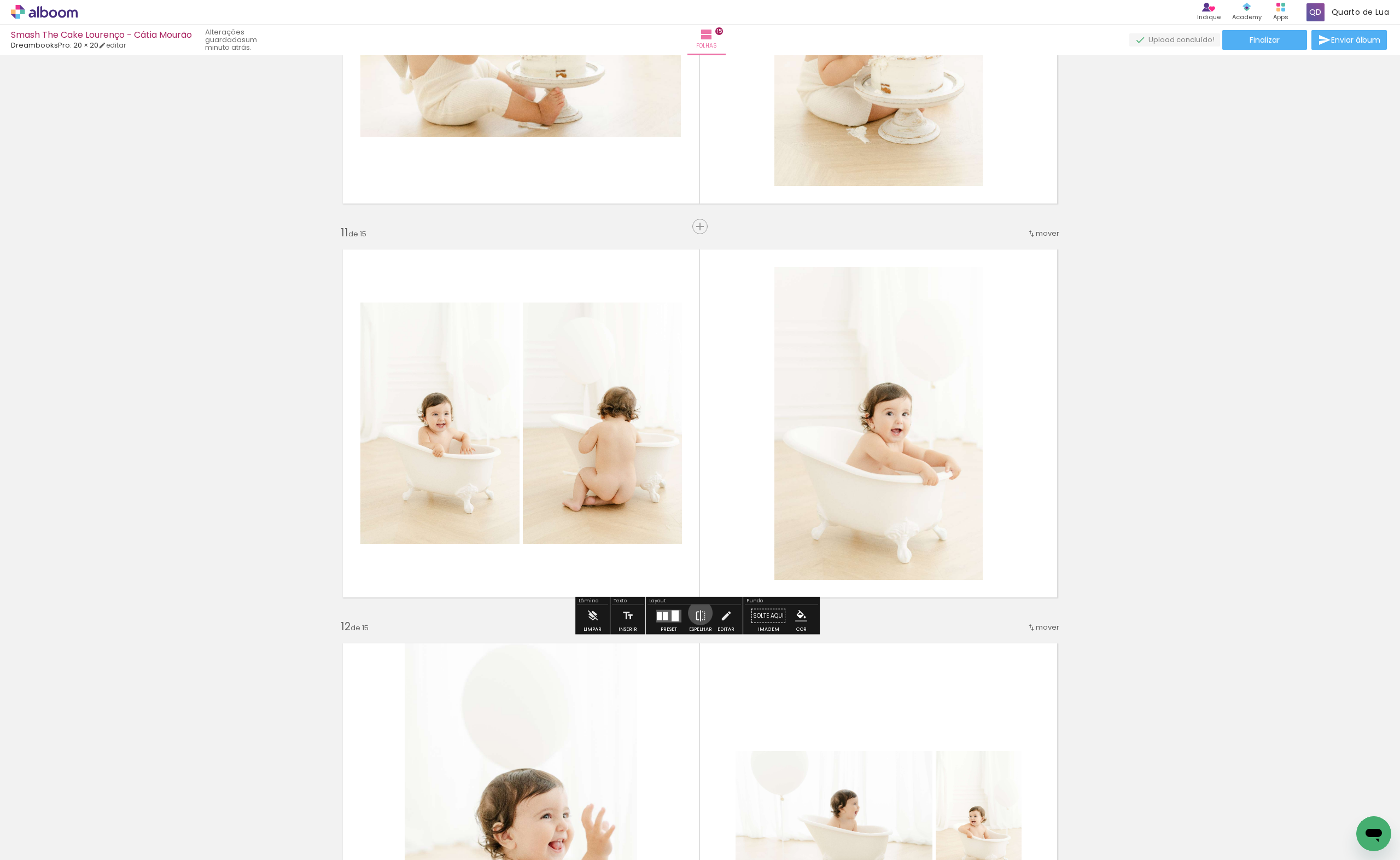
click at [698, 613] on iron-icon at bounding box center [700, 616] width 12 height 22
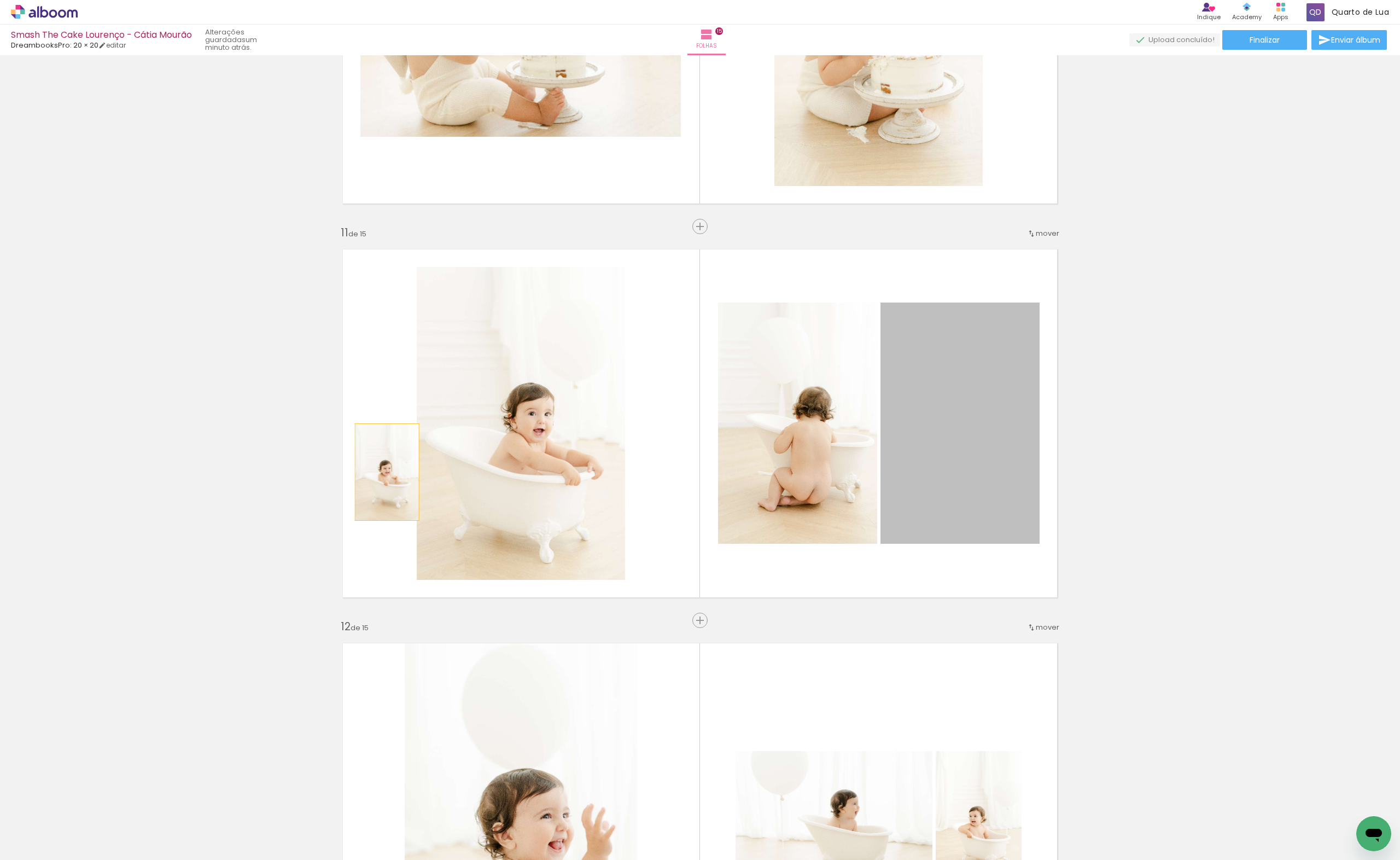
drag, startPoint x: 985, startPoint y: 472, endPoint x: 383, endPoint y: 472, distance: 602.0
click at [383, 472] on quentale-layouter at bounding box center [700, 424] width 733 height 367
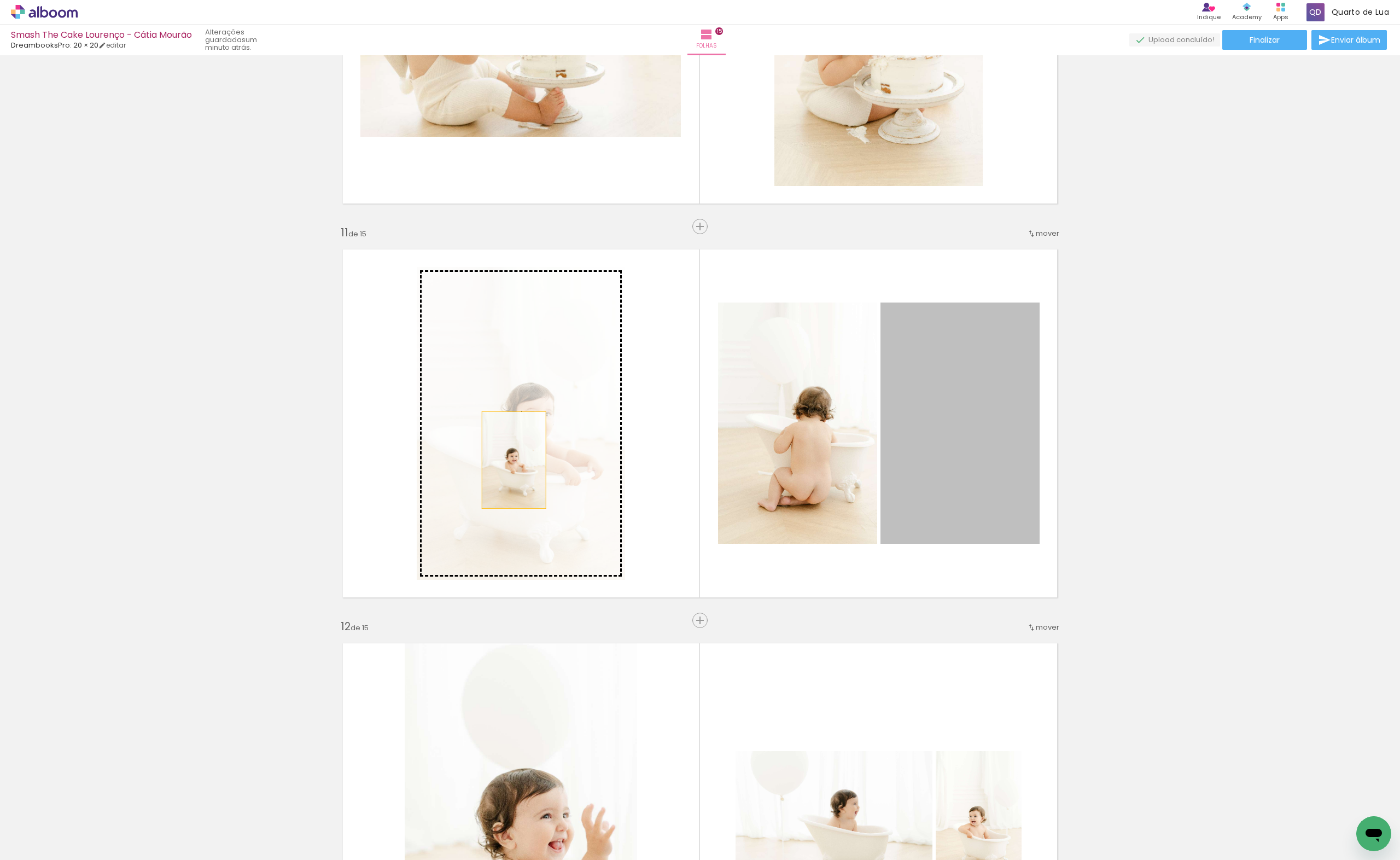
drag, startPoint x: 911, startPoint y: 448, endPoint x: 510, endPoint y: 460, distance: 401.2
click at [0, 0] on slot at bounding box center [0, 0] width 0 height 0
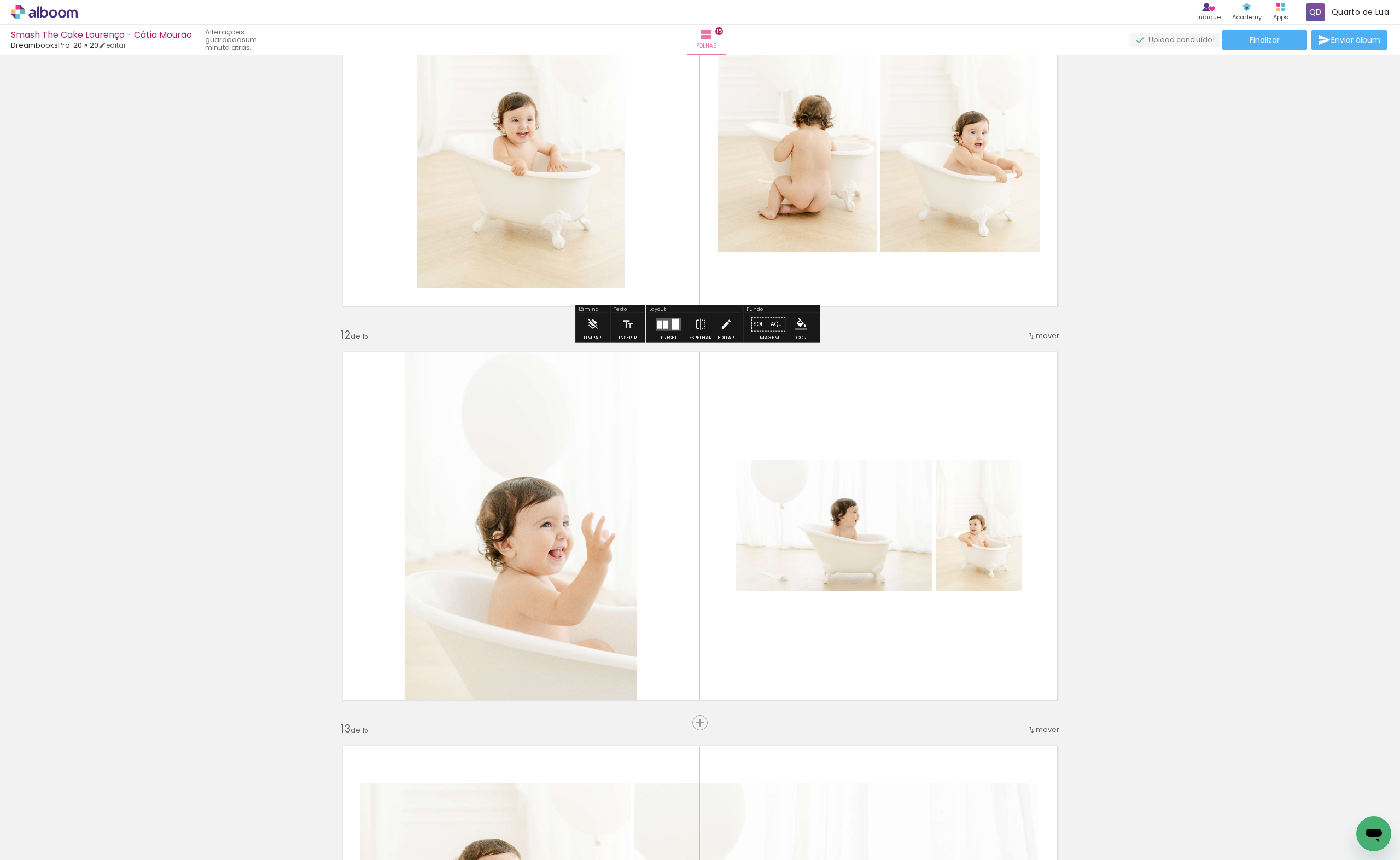
scroll to position [4225, 0]
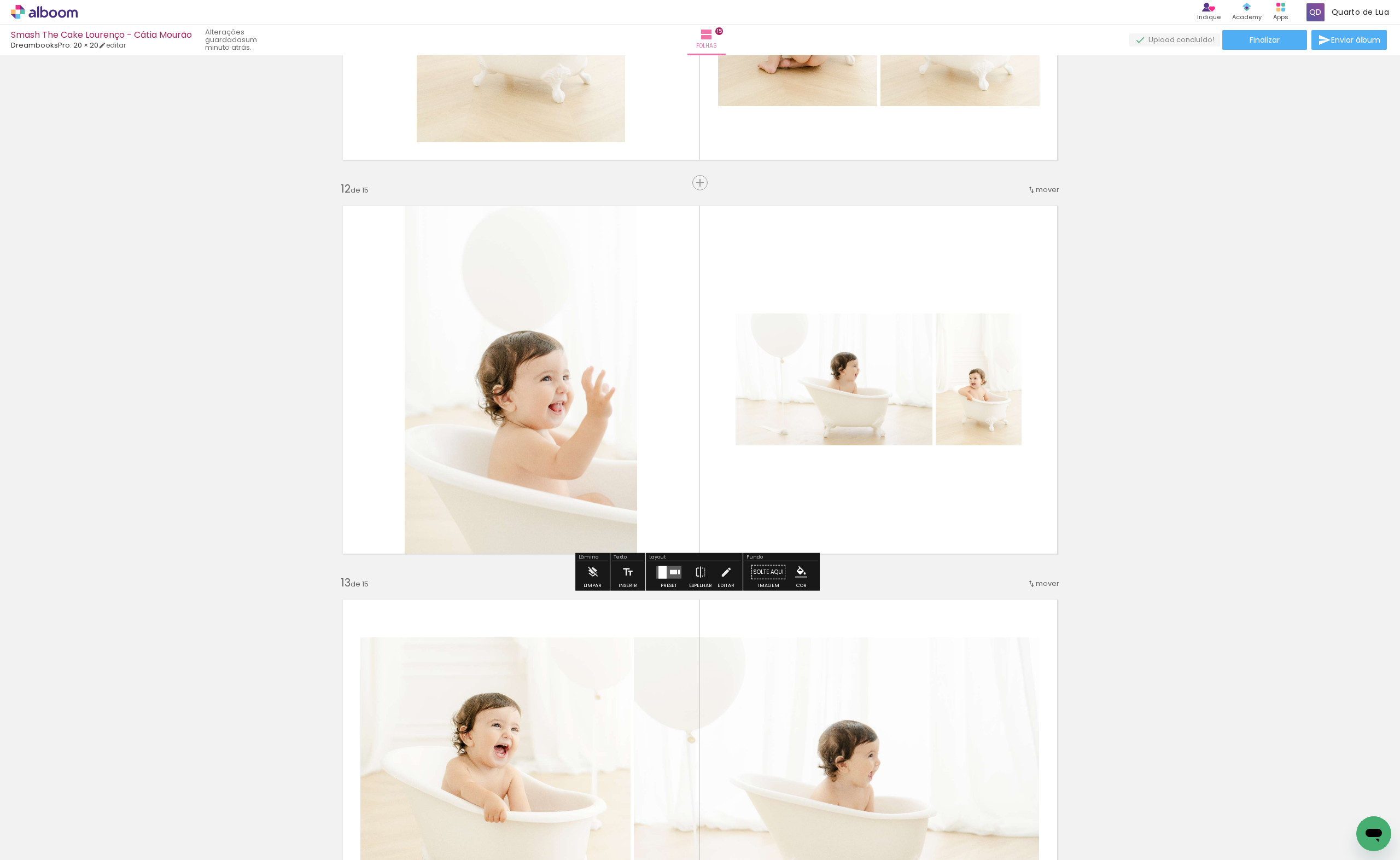
click at [660, 572] on div at bounding box center [662, 571] width 9 height 12
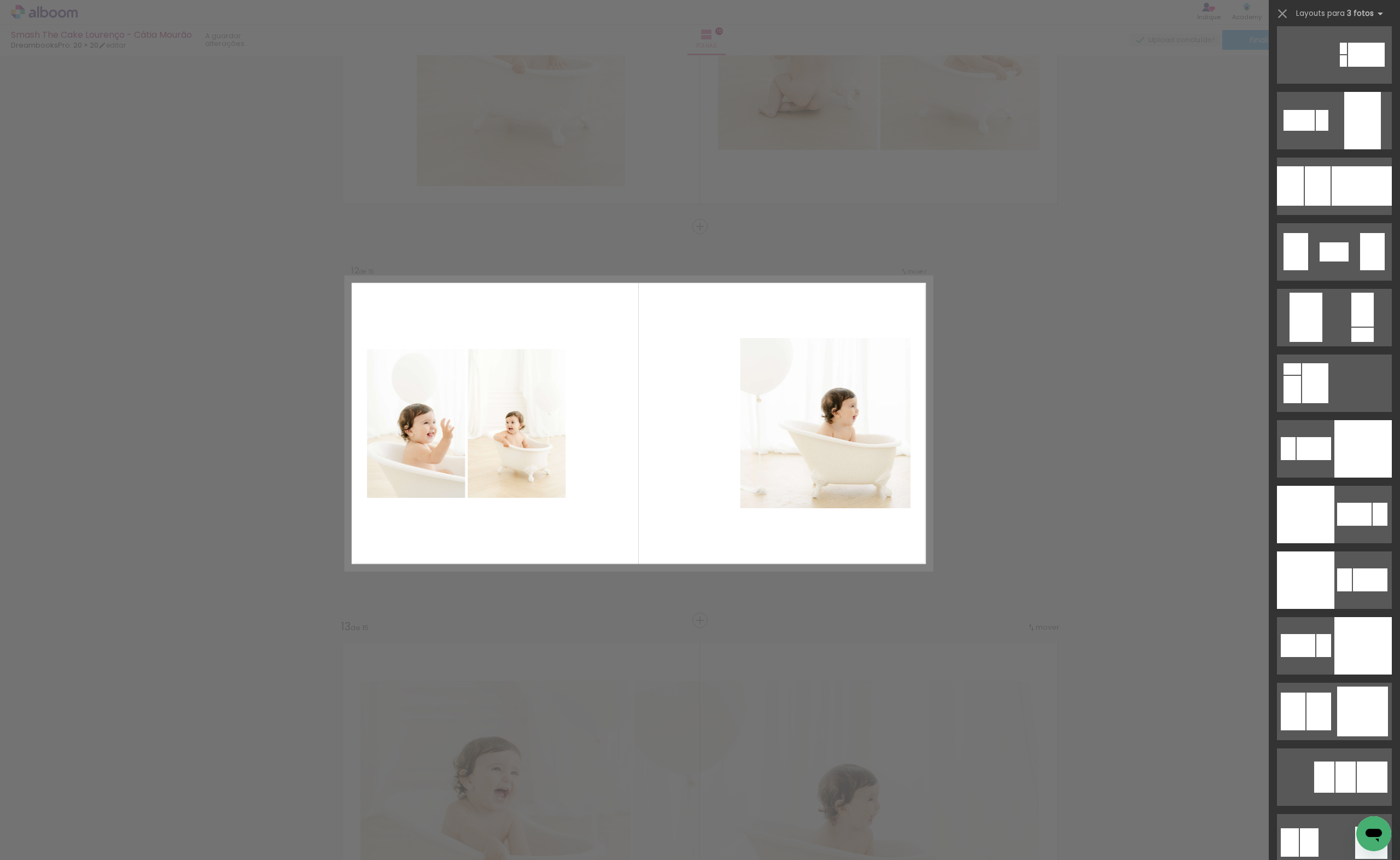
scroll to position [2335, 0]
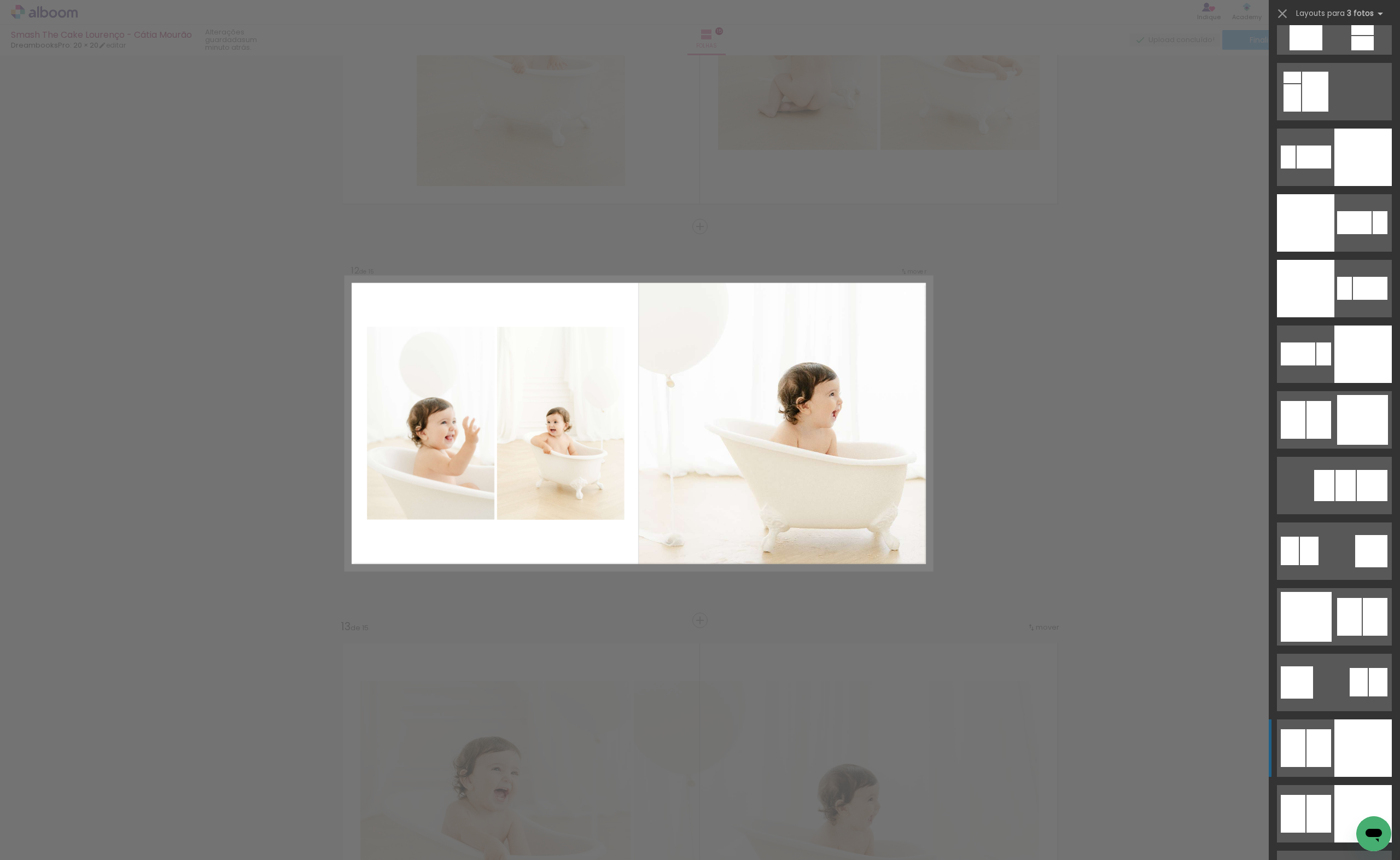
click at [1355, 745] on div at bounding box center [1363, 748] width 57 height 57
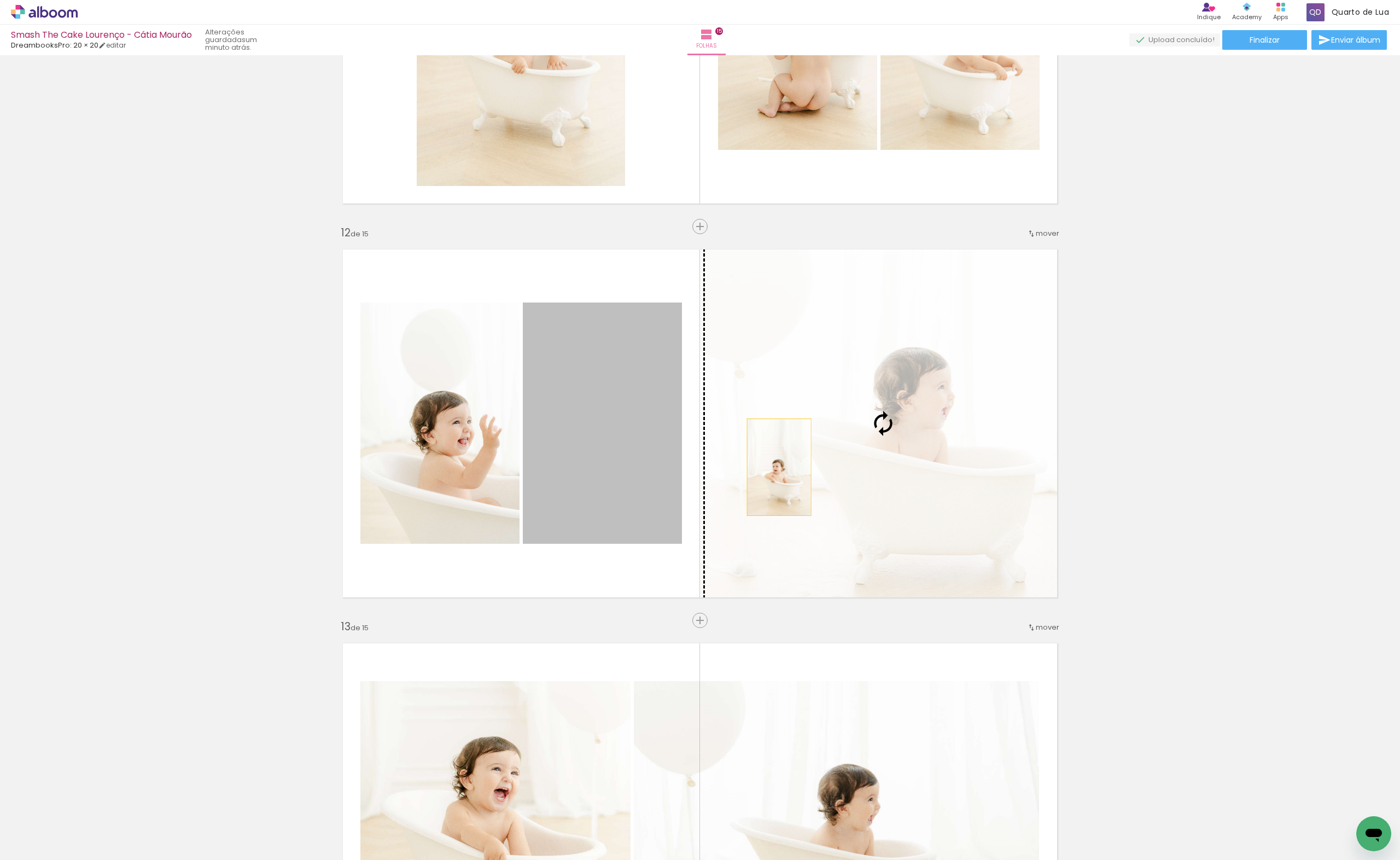
drag, startPoint x: 582, startPoint y: 477, endPoint x: 968, endPoint y: 470, distance: 386.1
click at [0, 0] on slot at bounding box center [0, 0] width 0 height 0
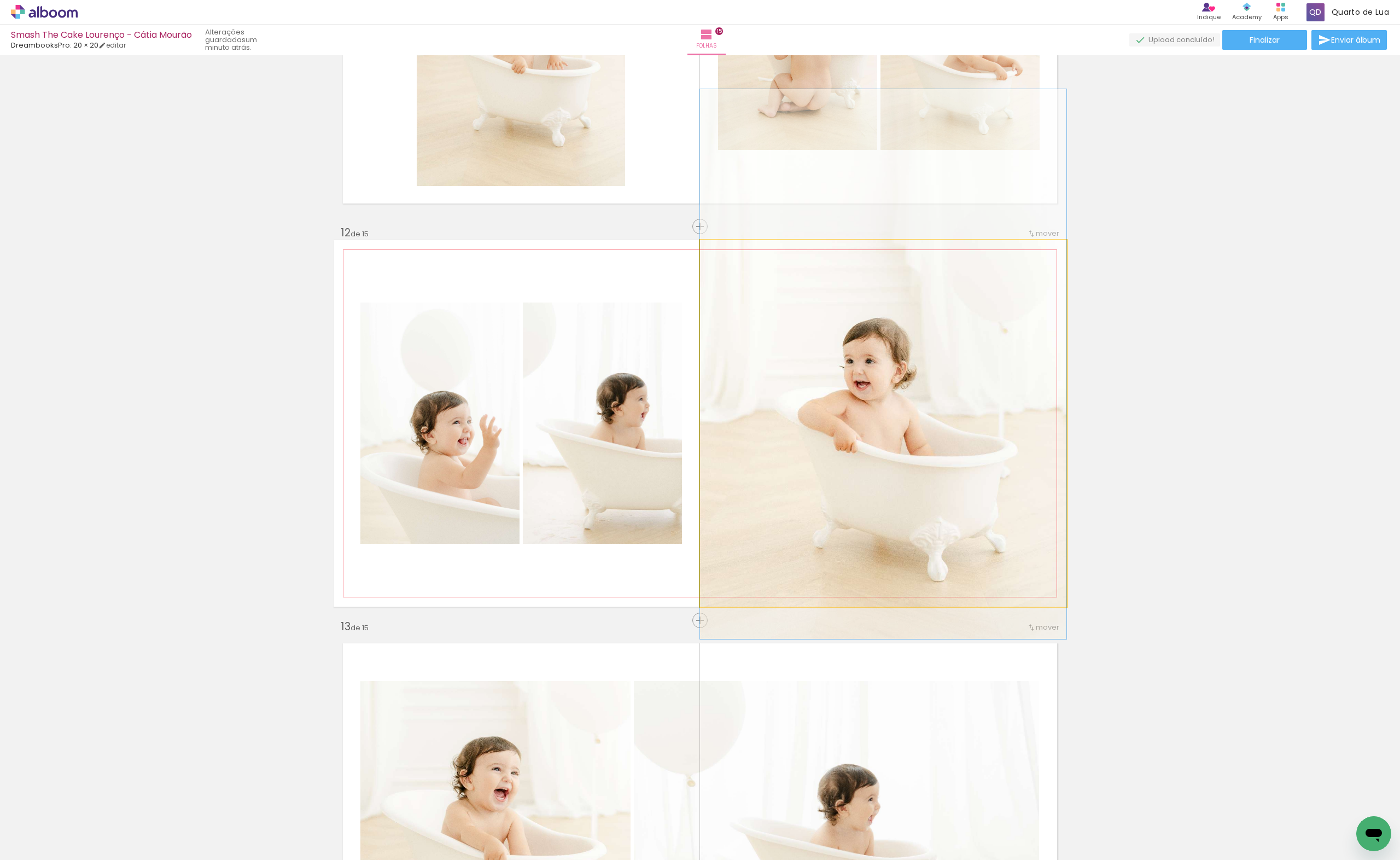
drag, startPoint x: 941, startPoint y: 469, endPoint x: 948, endPoint y: 411, distance: 58.4
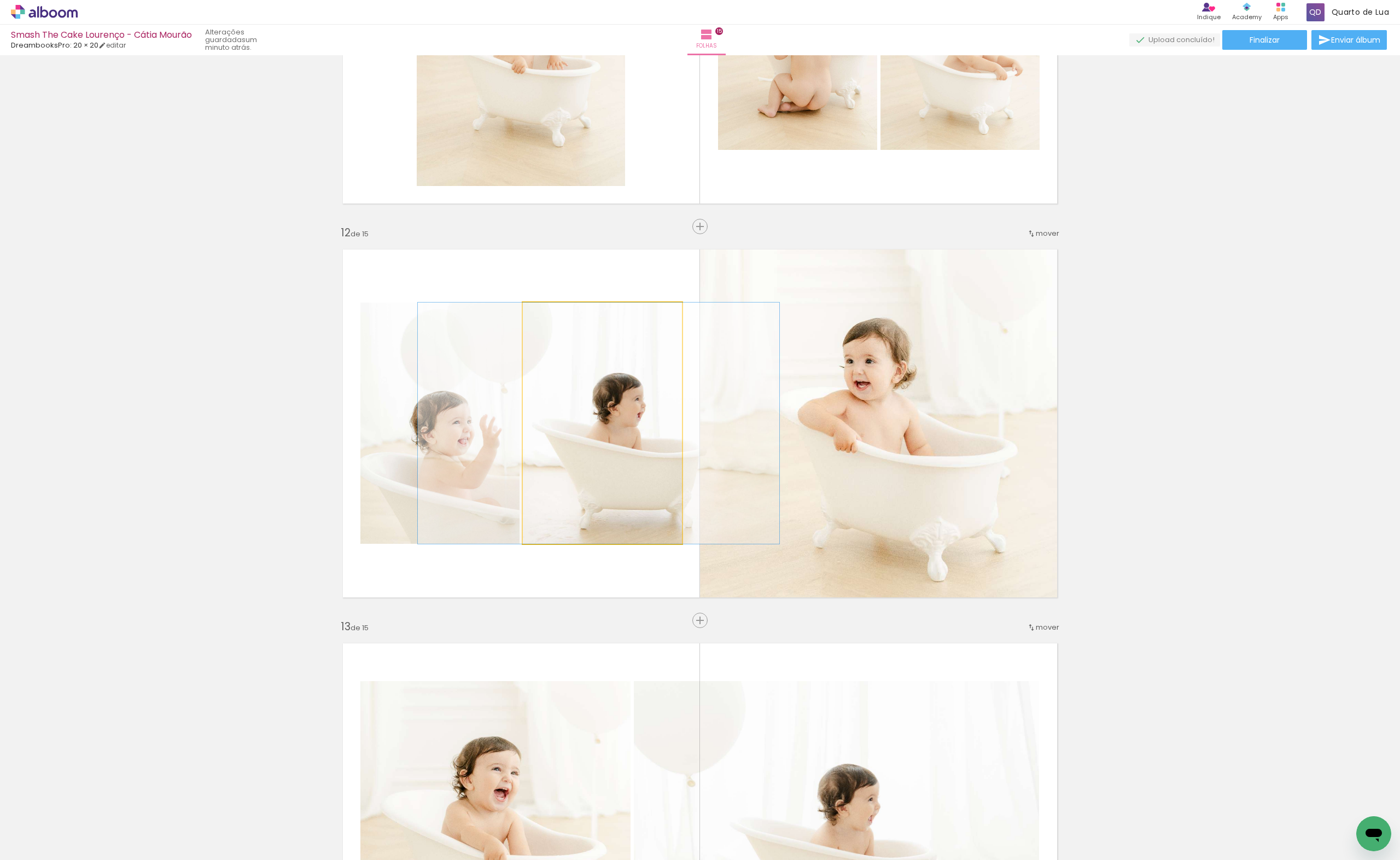
drag, startPoint x: 603, startPoint y: 437, endPoint x: 599, endPoint y: 443, distance: 7.2
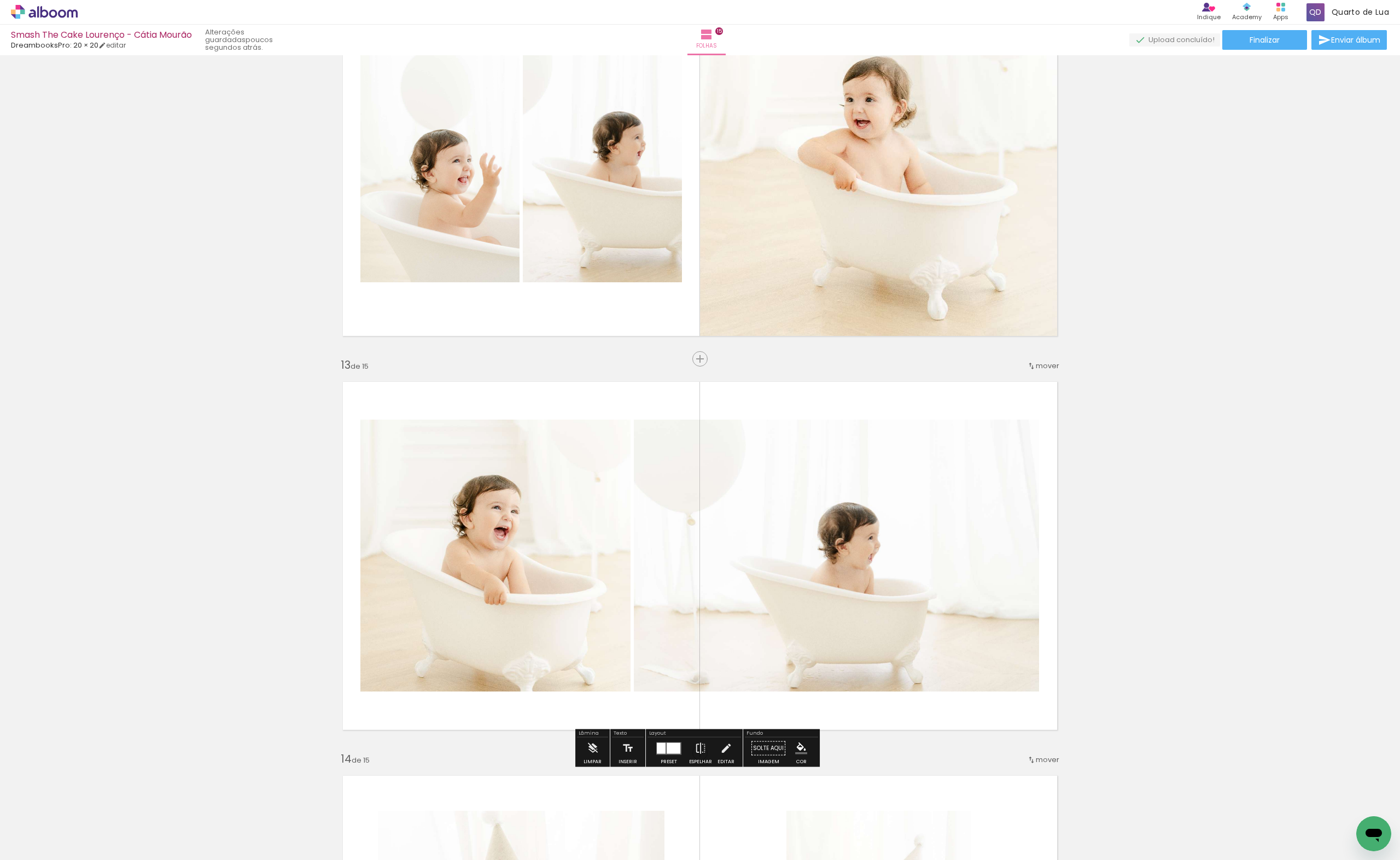
scroll to position [4297, 0]
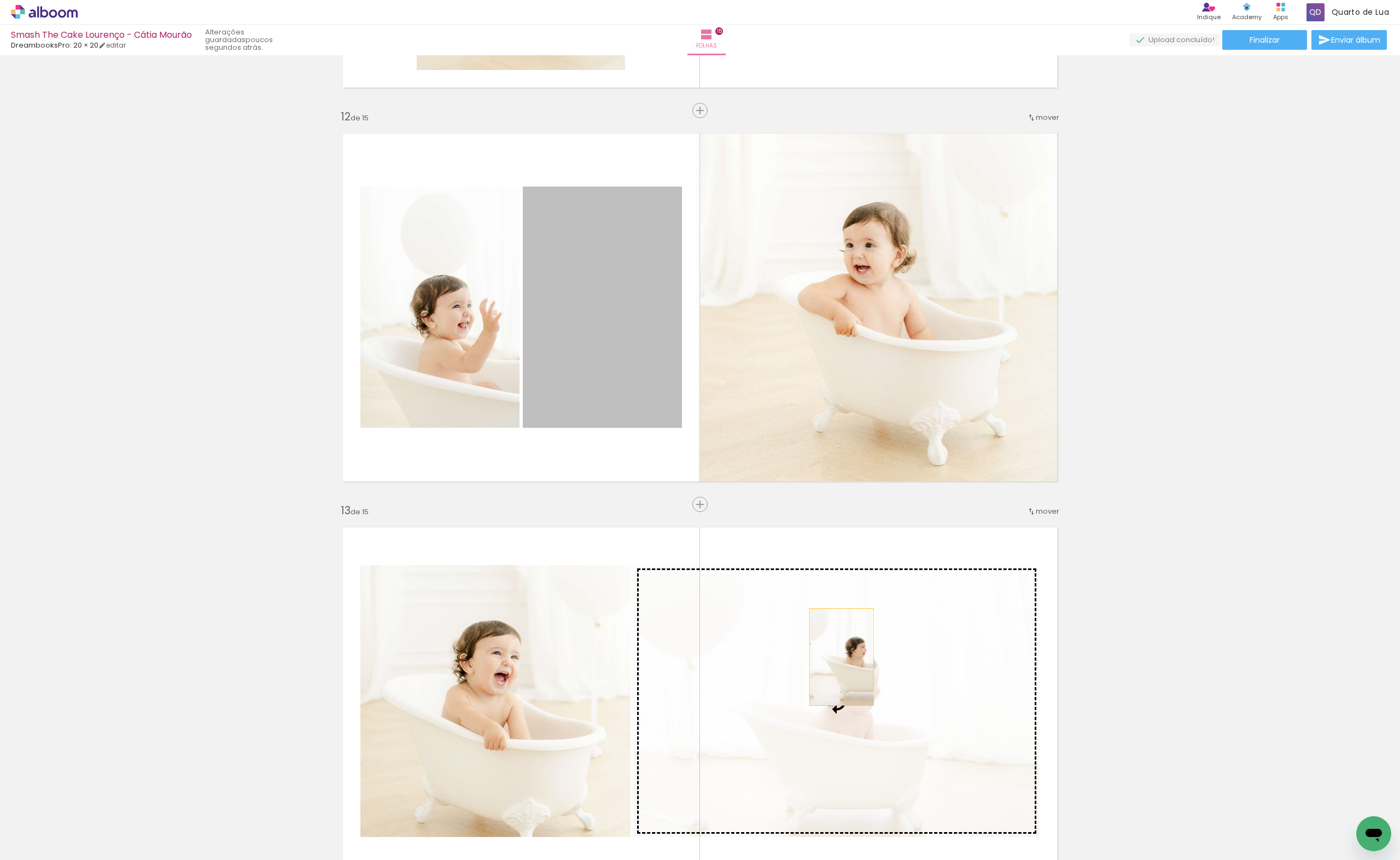
drag, startPoint x: 643, startPoint y: 315, endPoint x: 838, endPoint y: 658, distance: 394.6
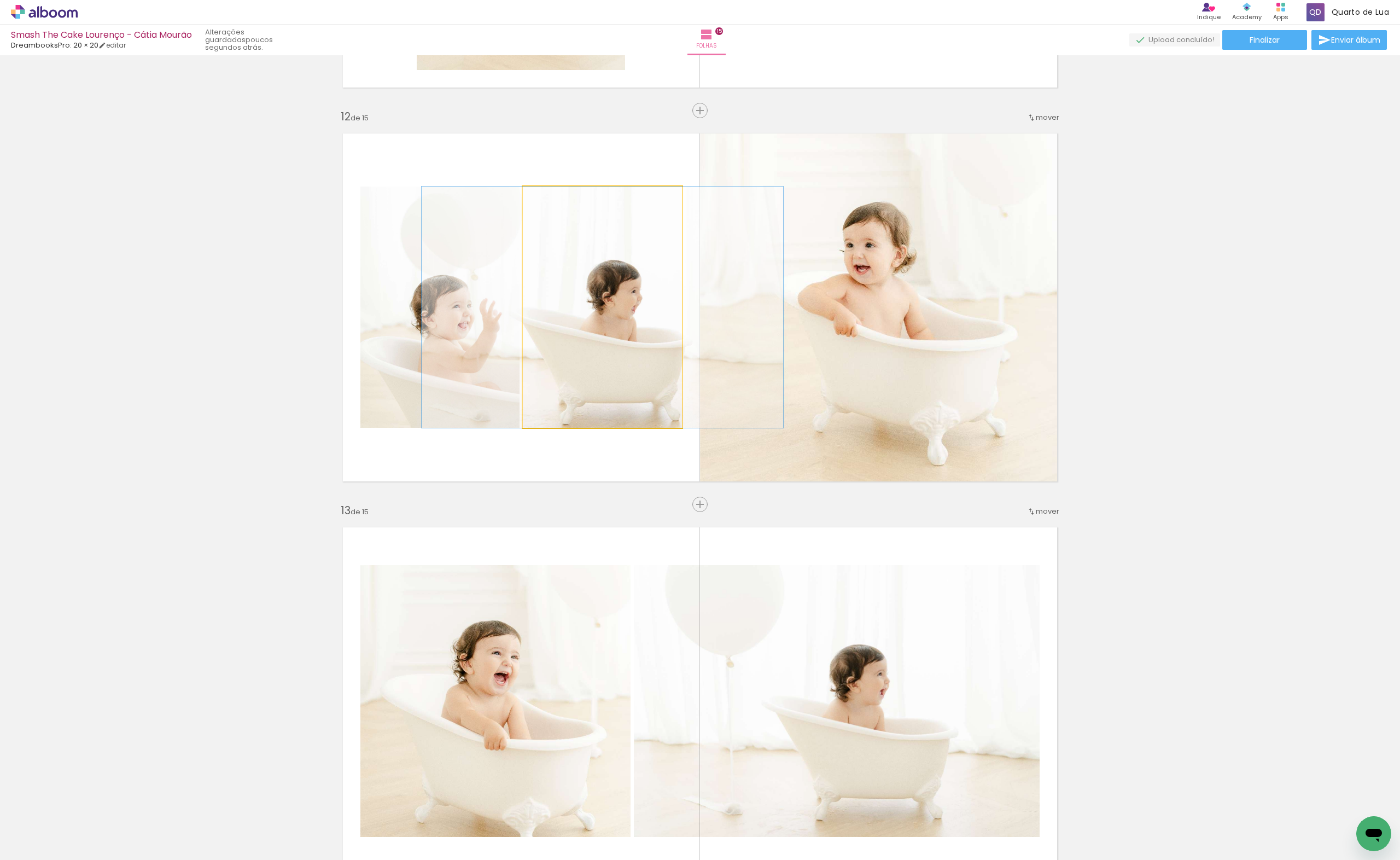
drag, startPoint x: 626, startPoint y: 344, endPoint x: 163, endPoint y: 437, distance: 472.2
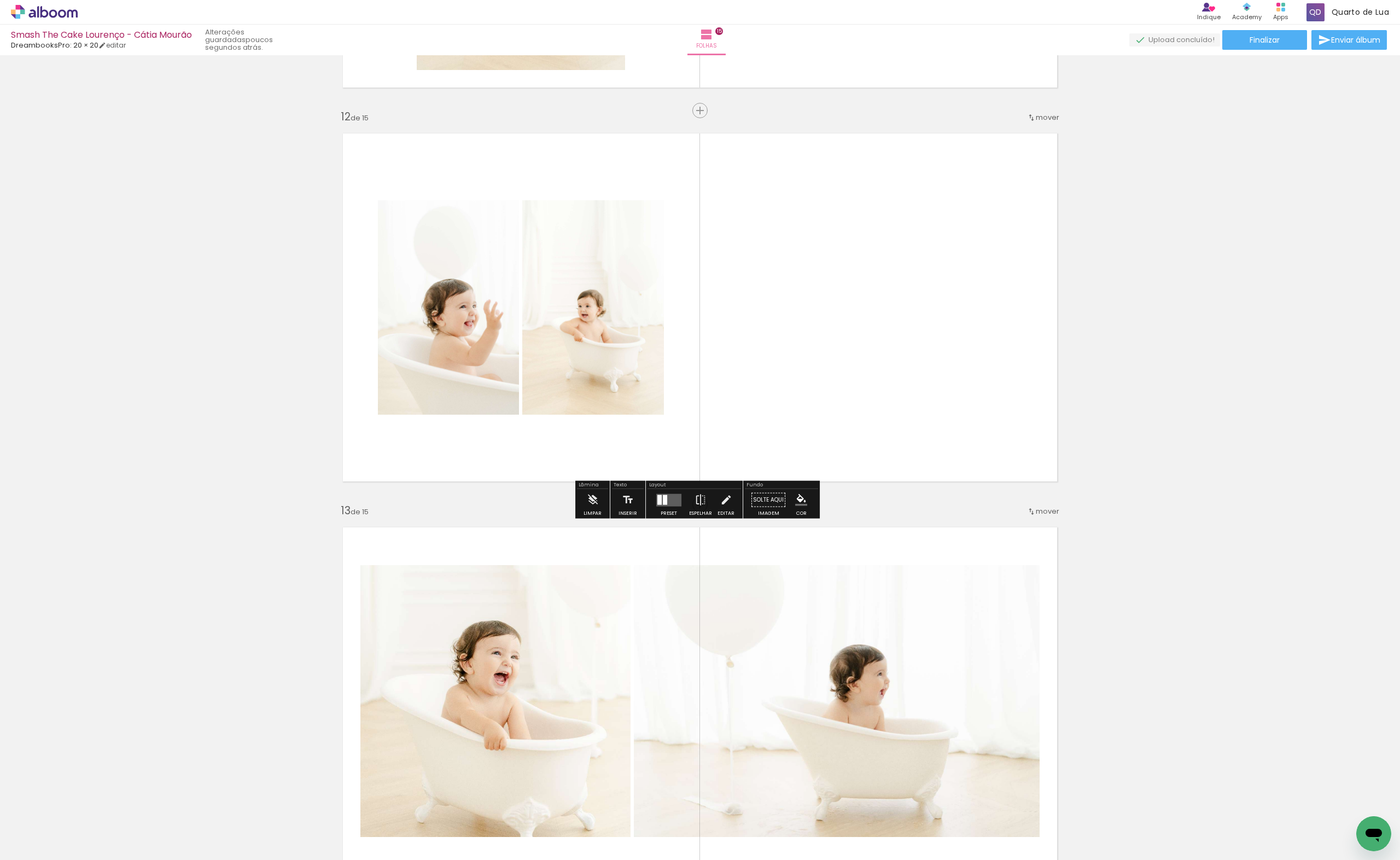
click at [679, 501] on div at bounding box center [669, 500] width 29 height 22
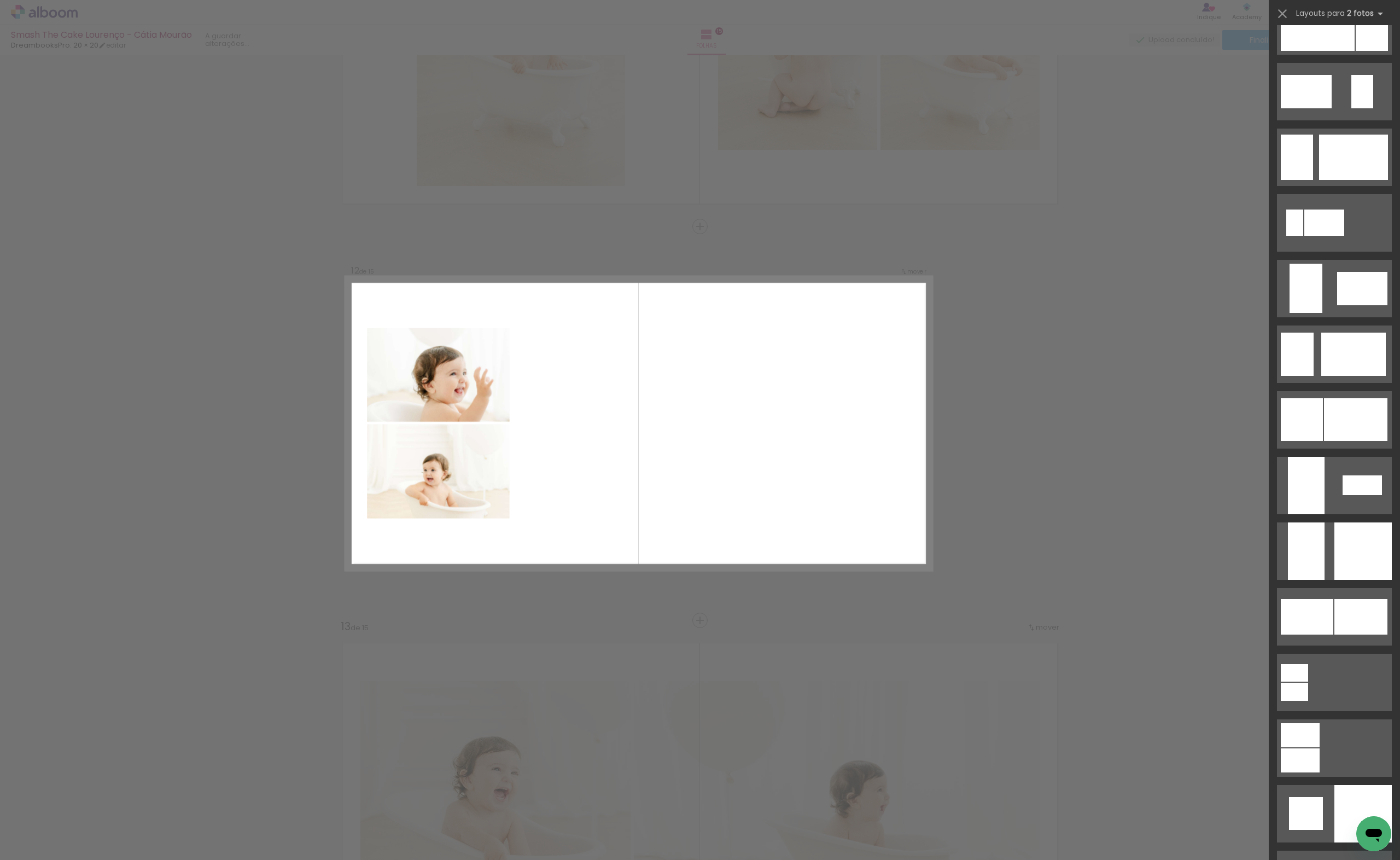
scroll to position [2481, 0]
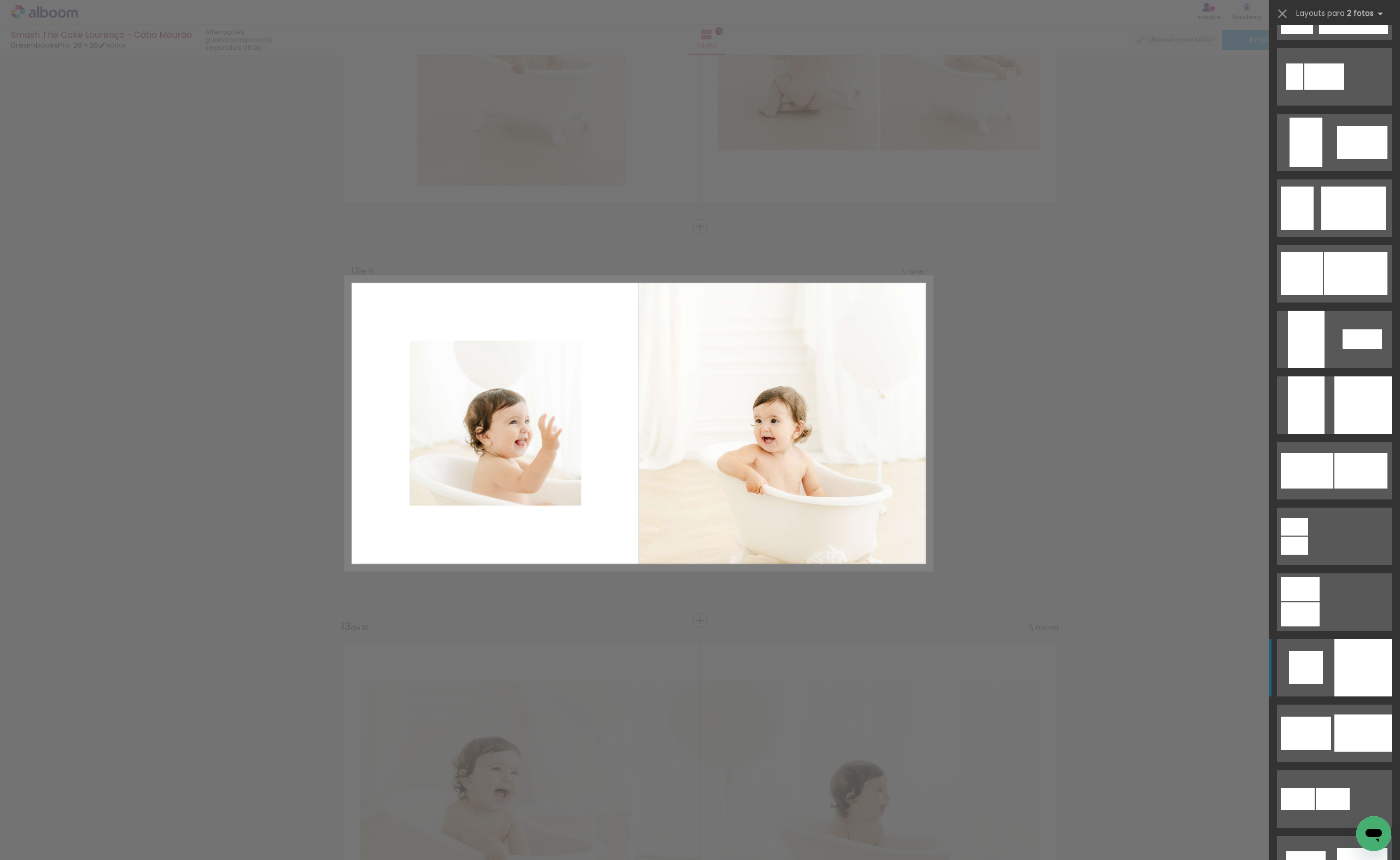
click at [1350, 669] on div at bounding box center [1363, 668] width 57 height 57
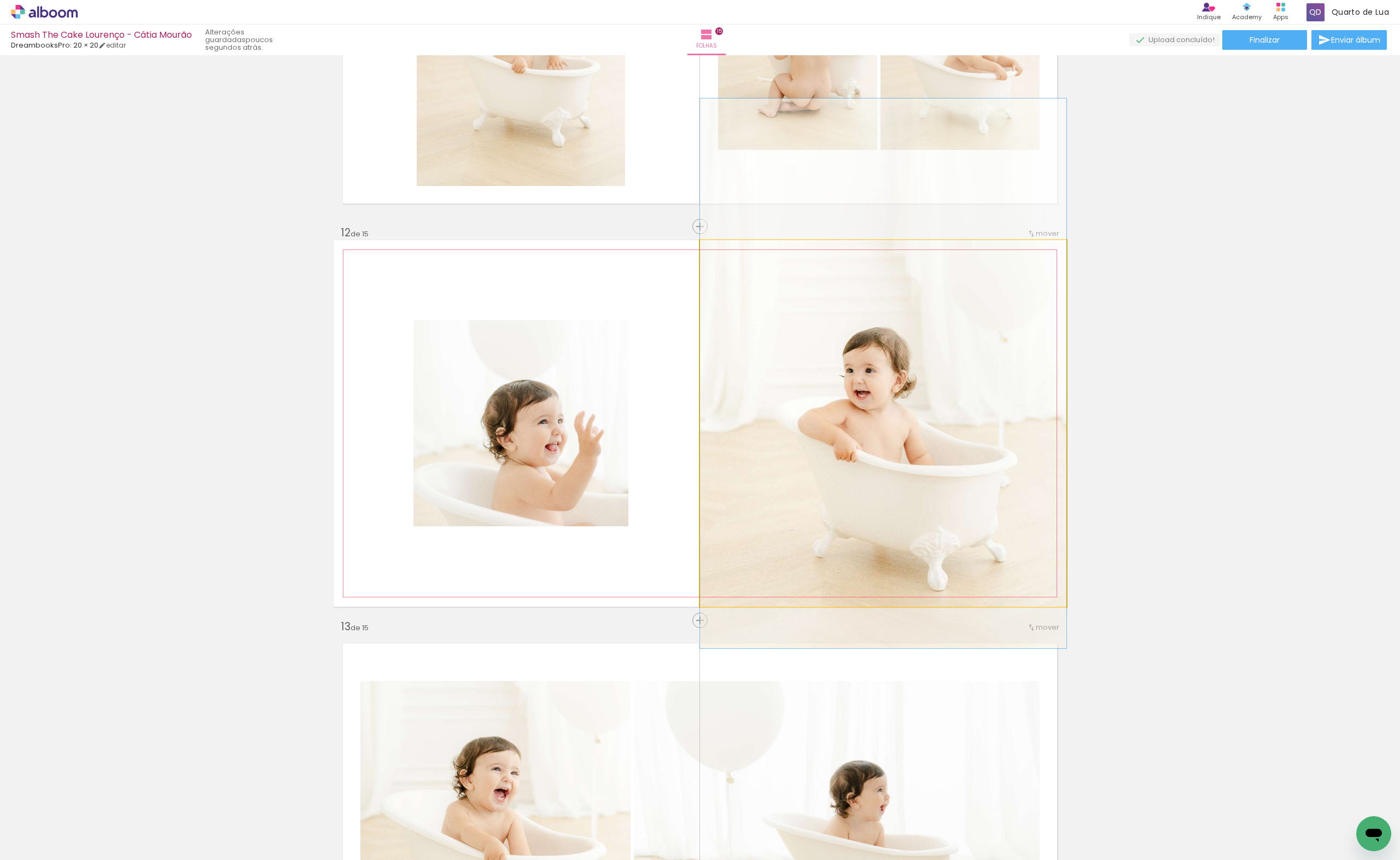
drag, startPoint x: 885, startPoint y: 476, endPoint x: 882, endPoint y: 427, distance: 49.1
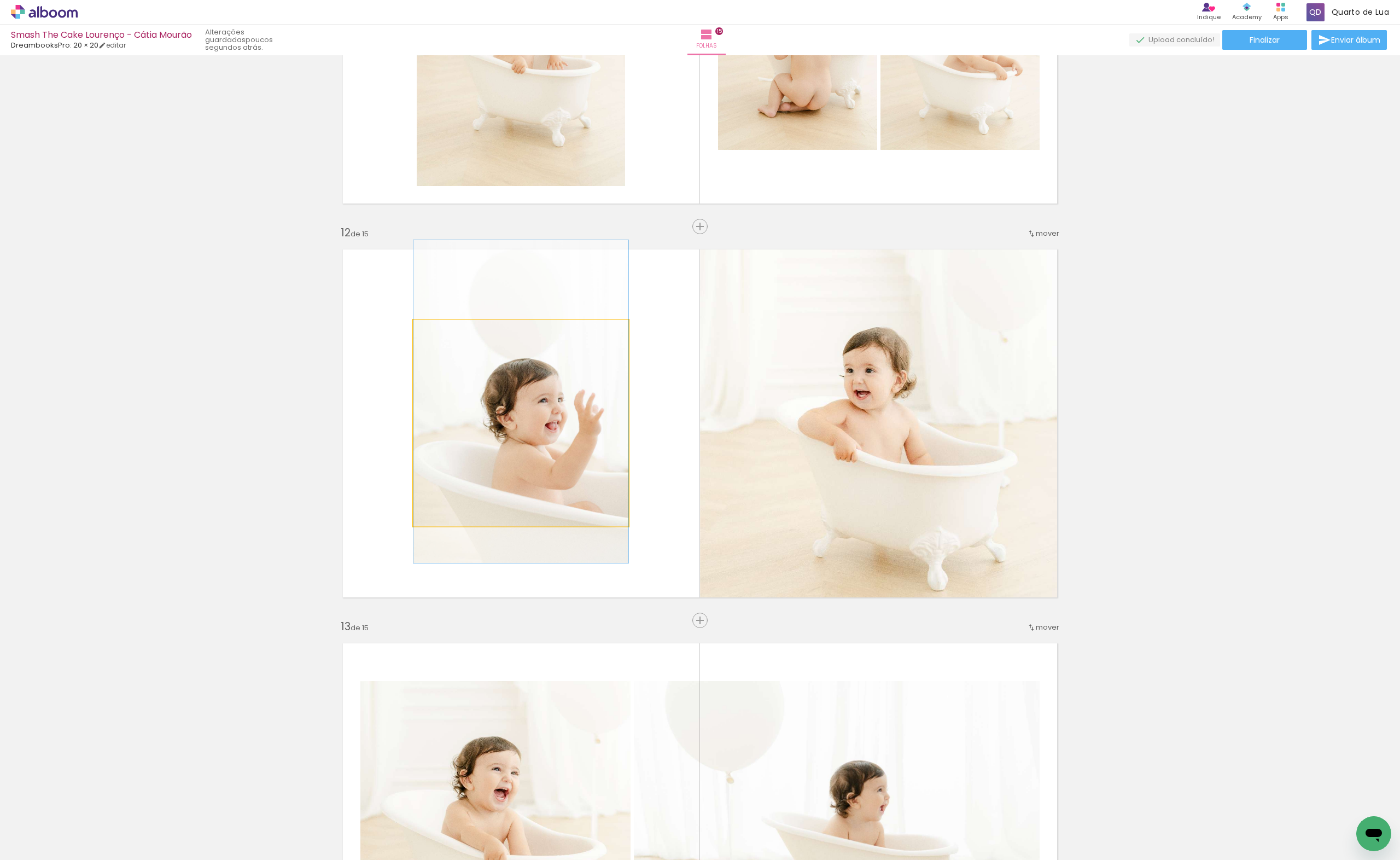
drag, startPoint x: 546, startPoint y: 425, endPoint x: 529, endPoint y: 403, distance: 27.8
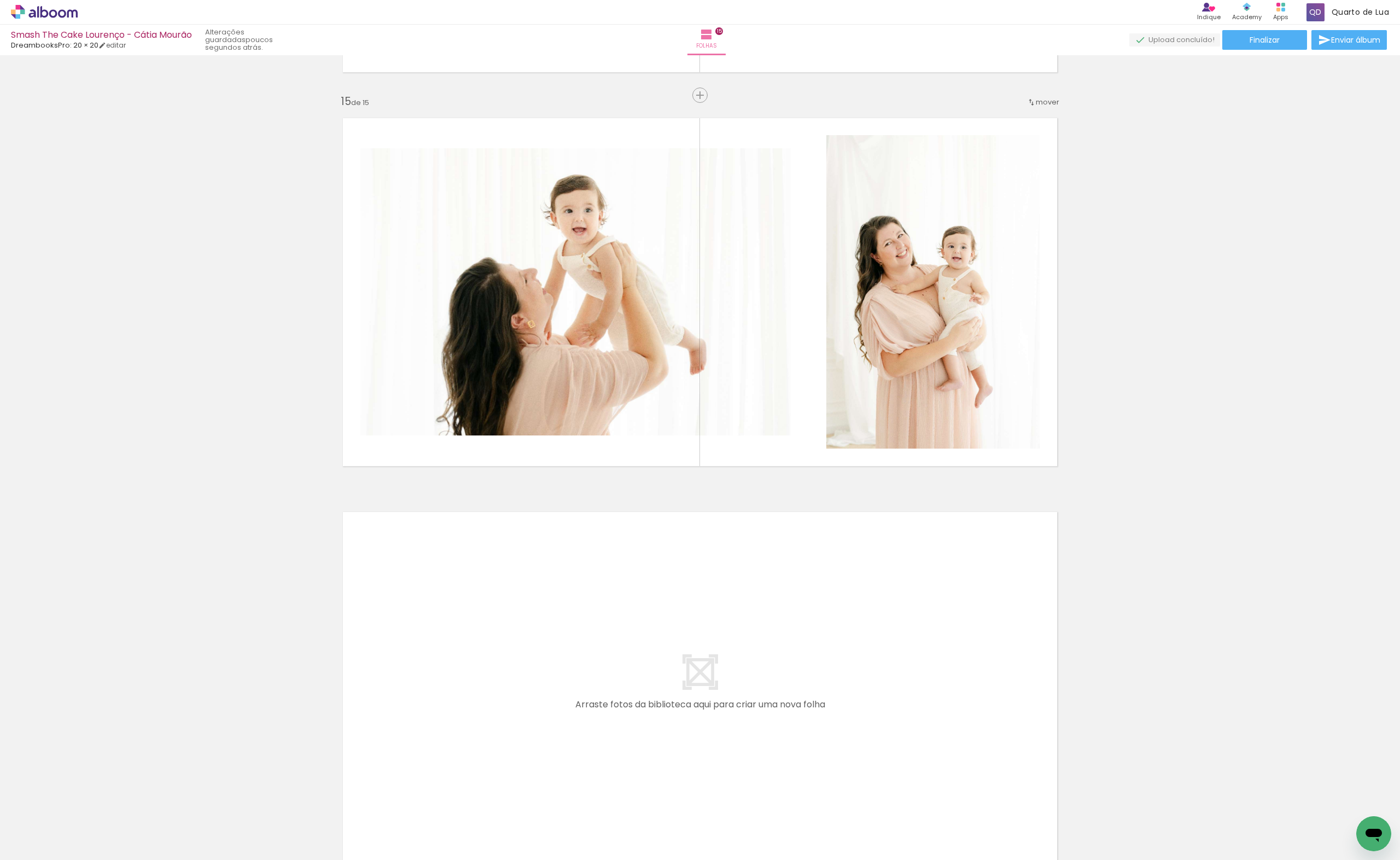
scroll to position [4765, 0]
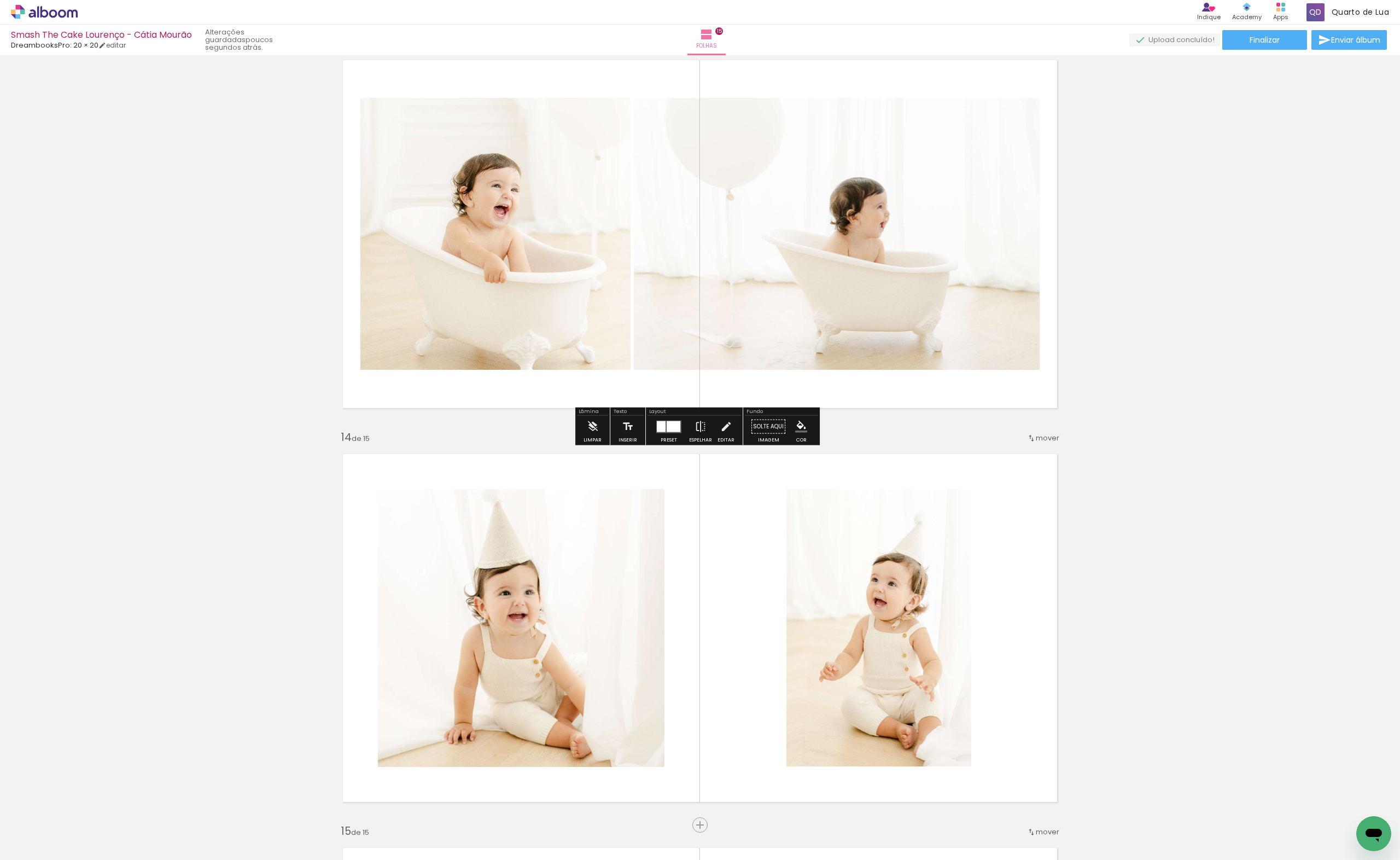
click at [669, 427] on div at bounding box center [673, 427] width 13 height 11
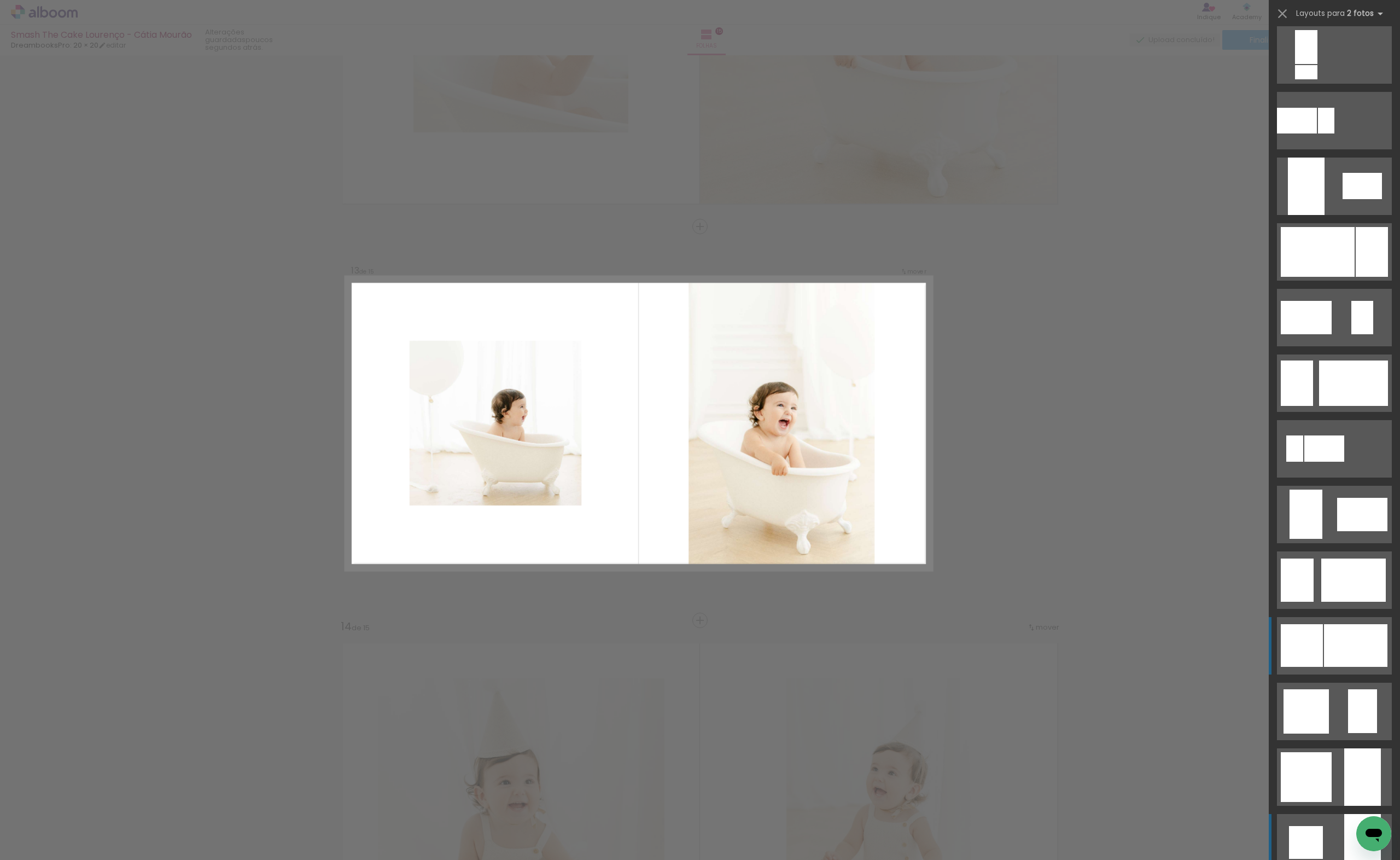
scroll to position [0, 0]
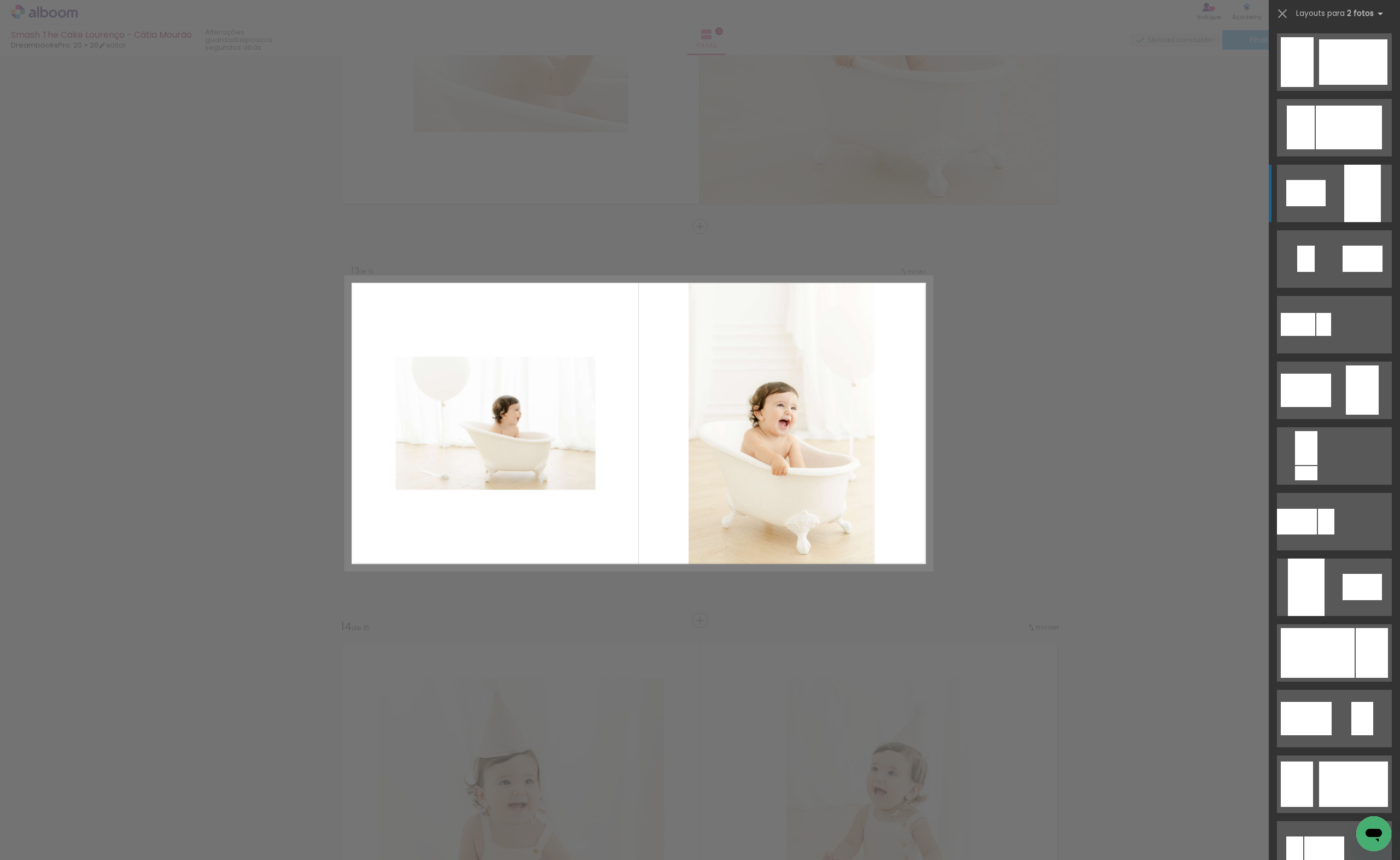
click at [1345, 206] on div at bounding box center [1363, 193] width 37 height 57
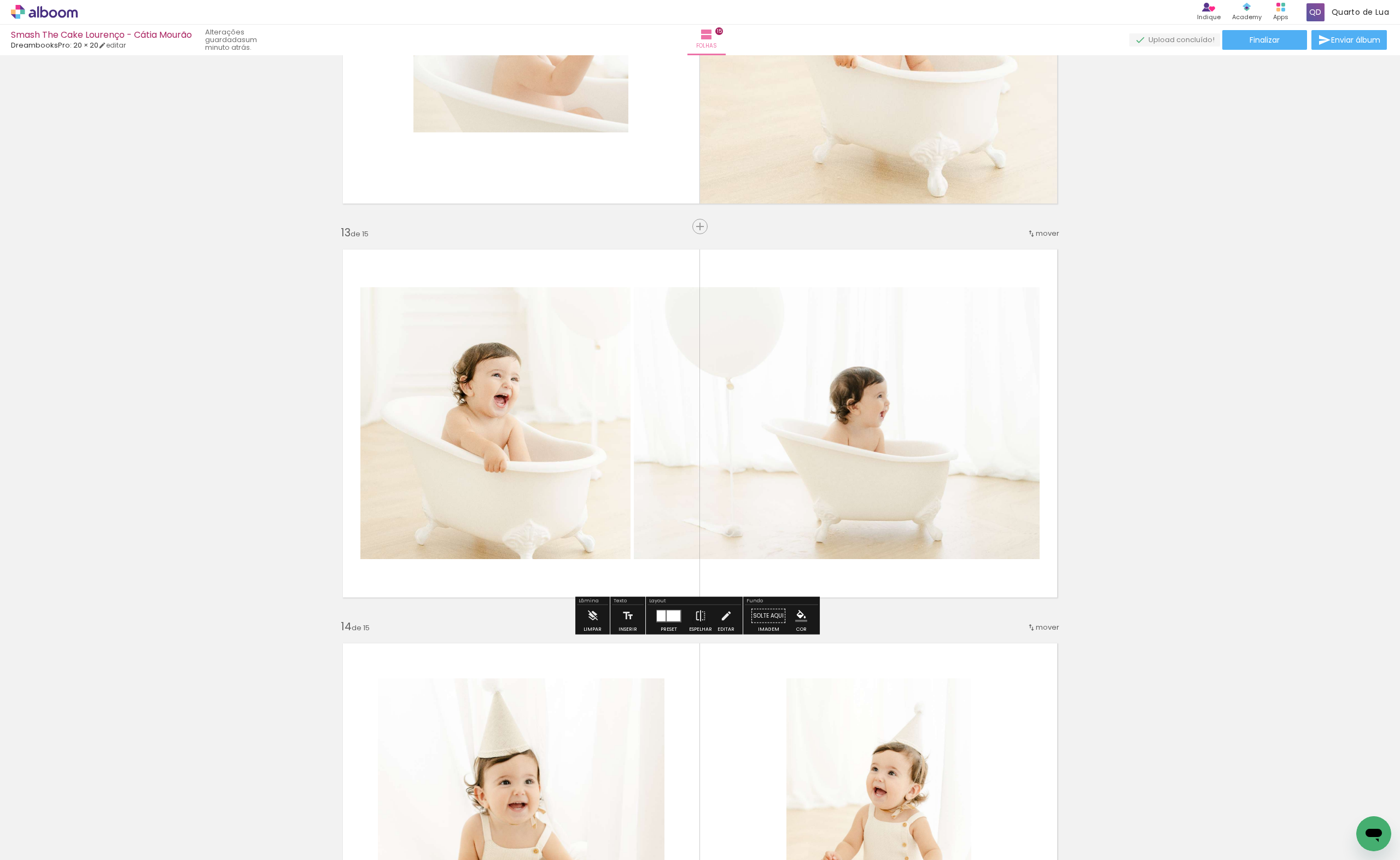
click at [654, 615] on div at bounding box center [669, 616] width 29 height 22
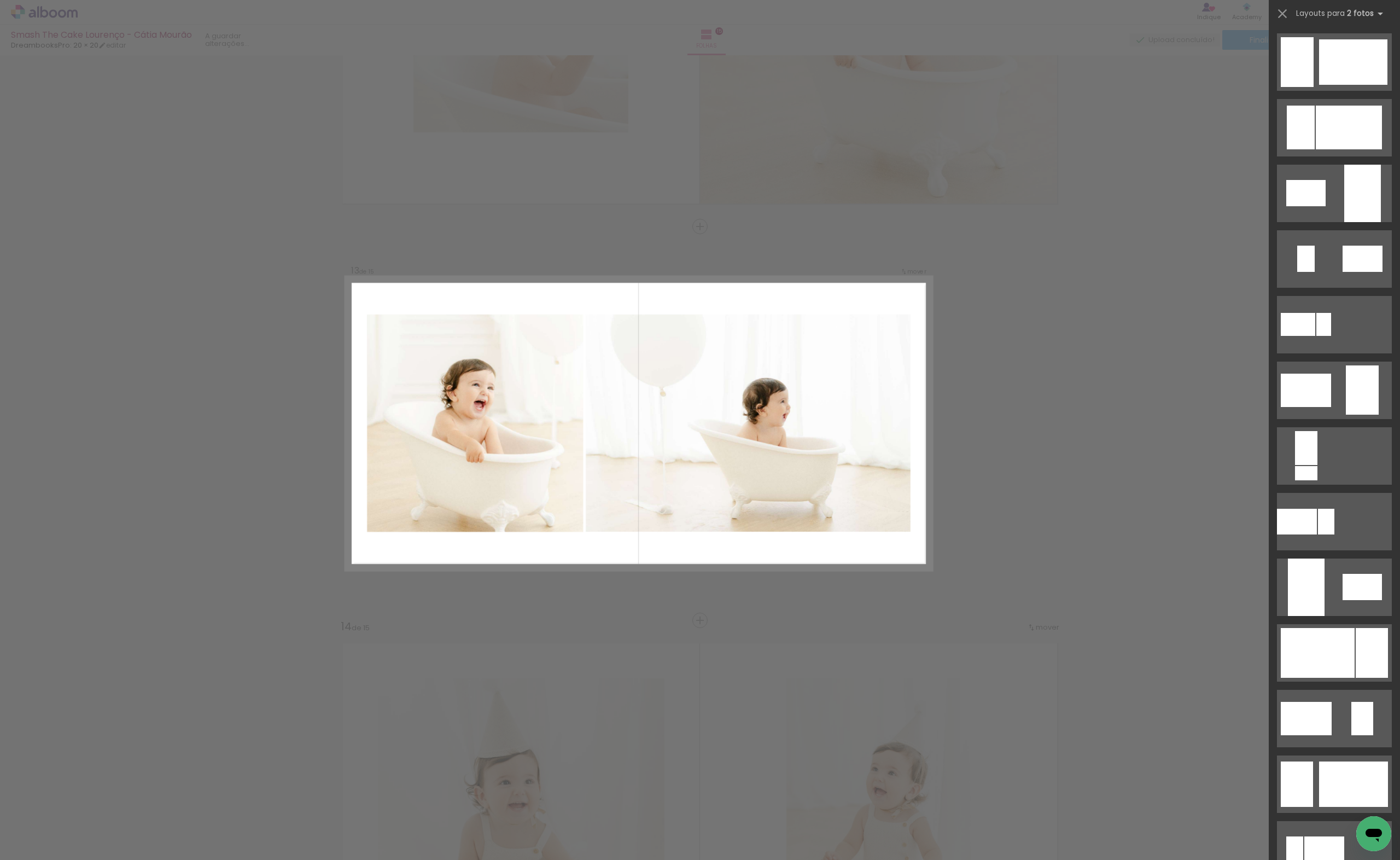
click at [1353, 161] on div at bounding box center [1334, 189] width 131 height 66
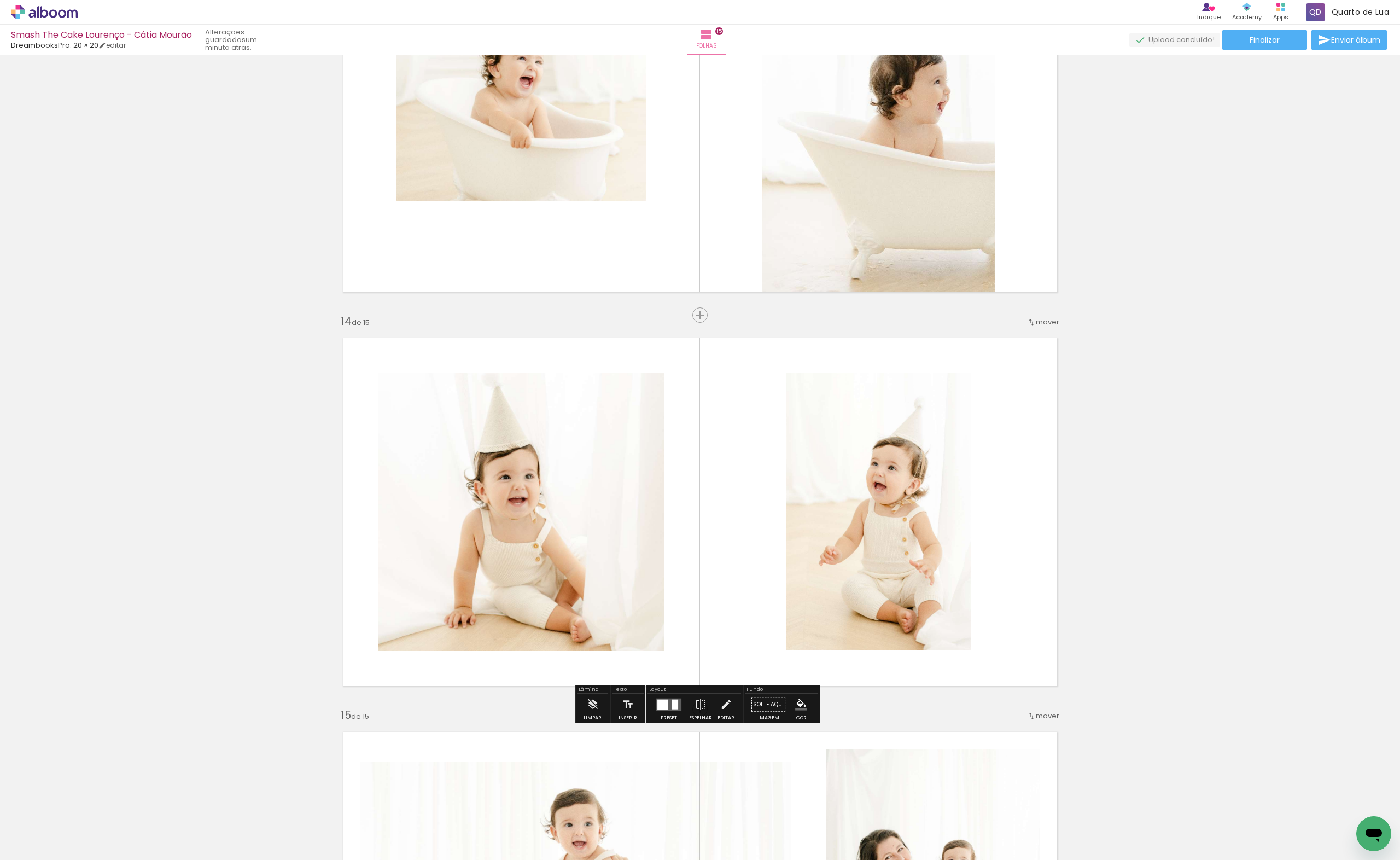
scroll to position [4443, 0]
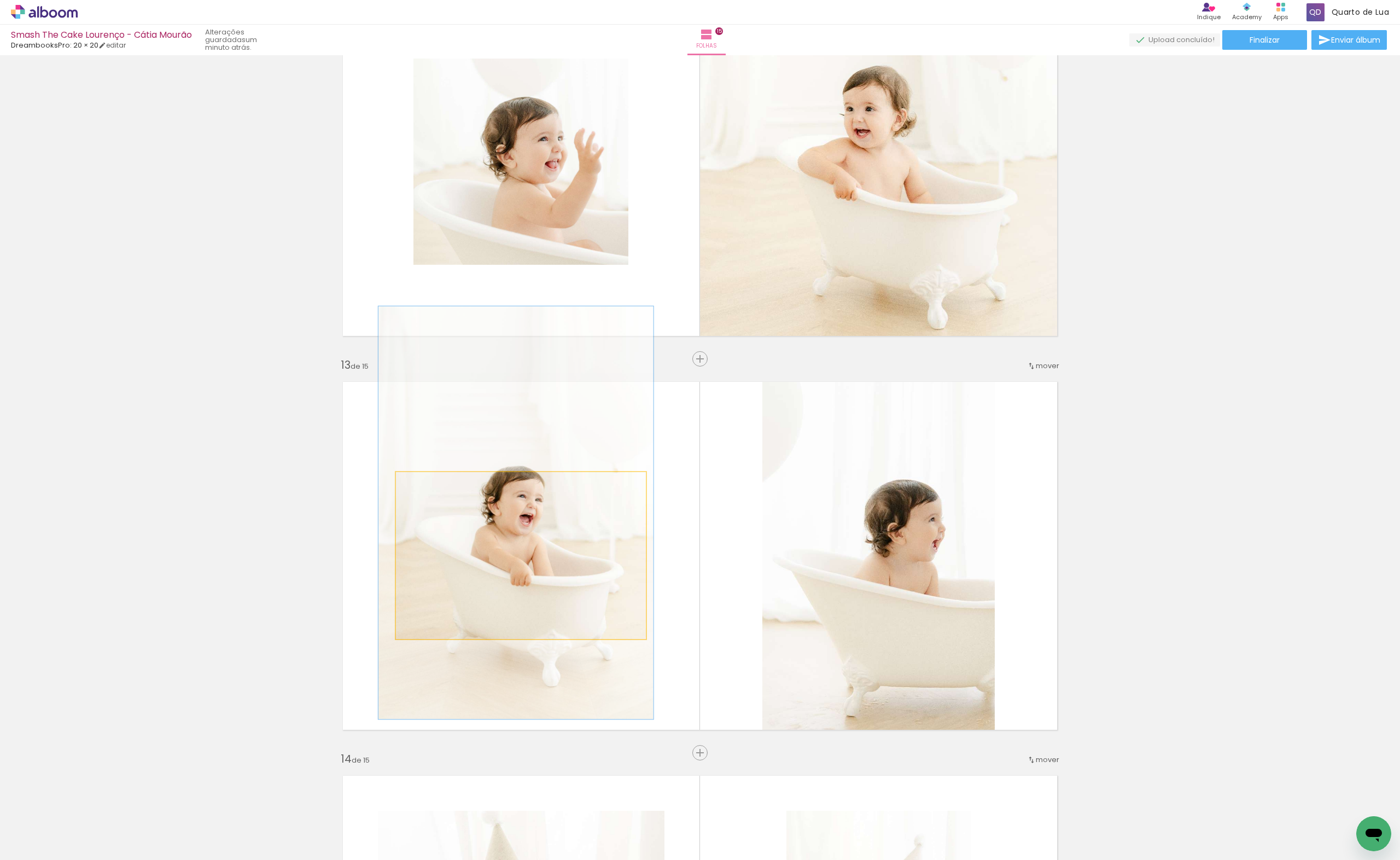
click at [439, 526] on quentale-photo at bounding box center [520, 556] width 250 height 167
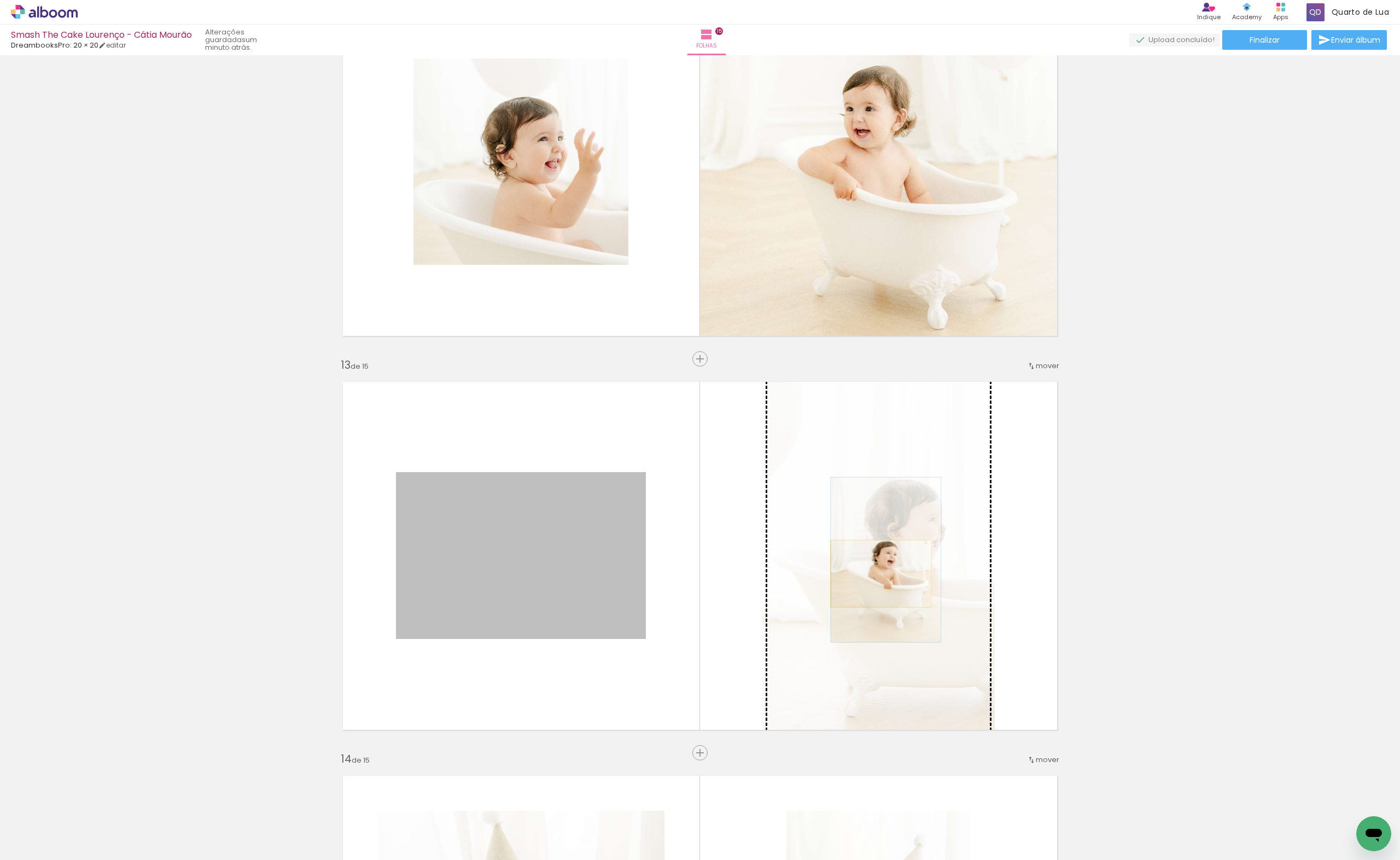
drag, startPoint x: 478, startPoint y: 546, endPoint x: 877, endPoint y: 574, distance: 400.0
click at [0, 0] on slot at bounding box center [0, 0] width 0 height 0
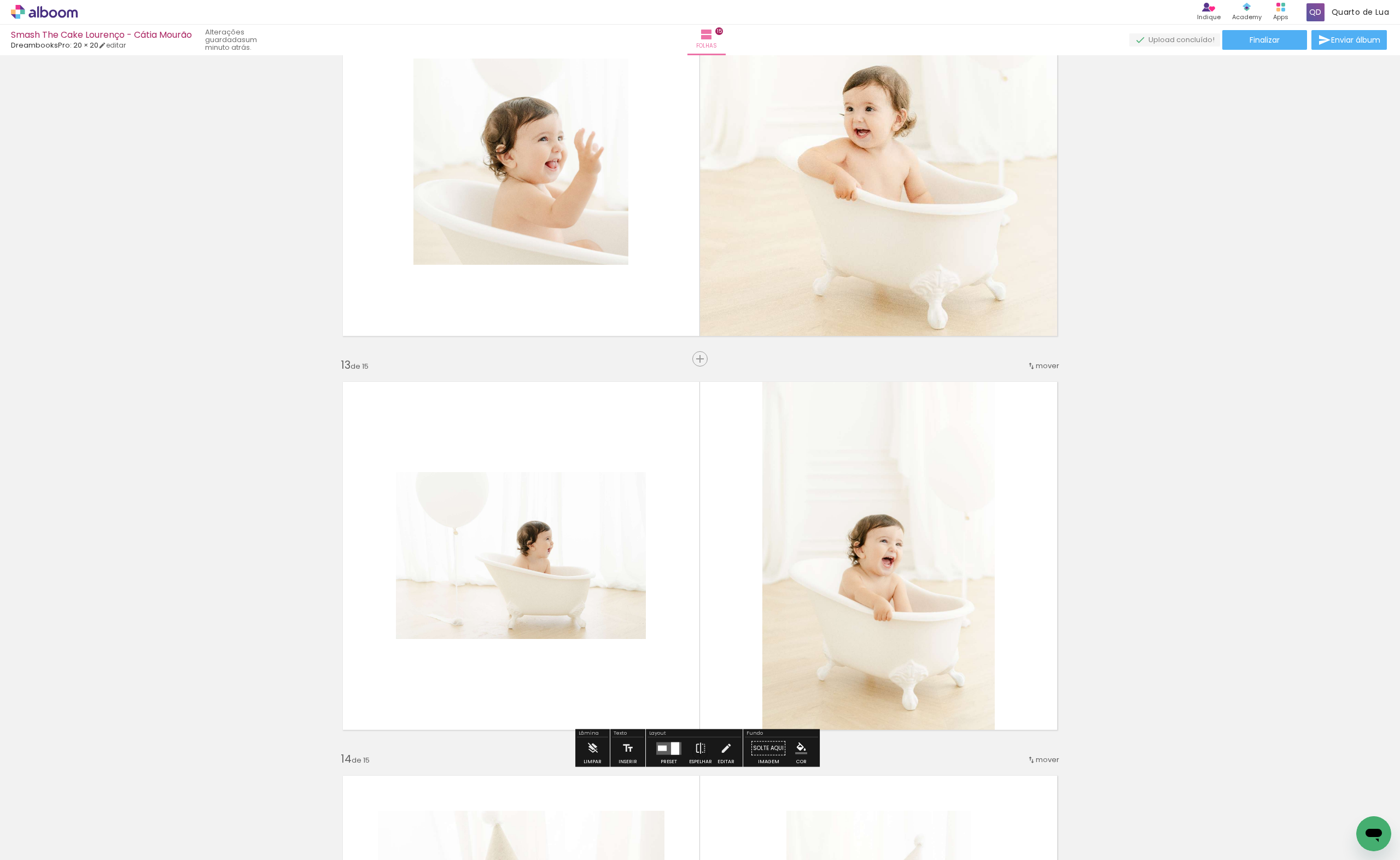
scroll to position [4589, 0]
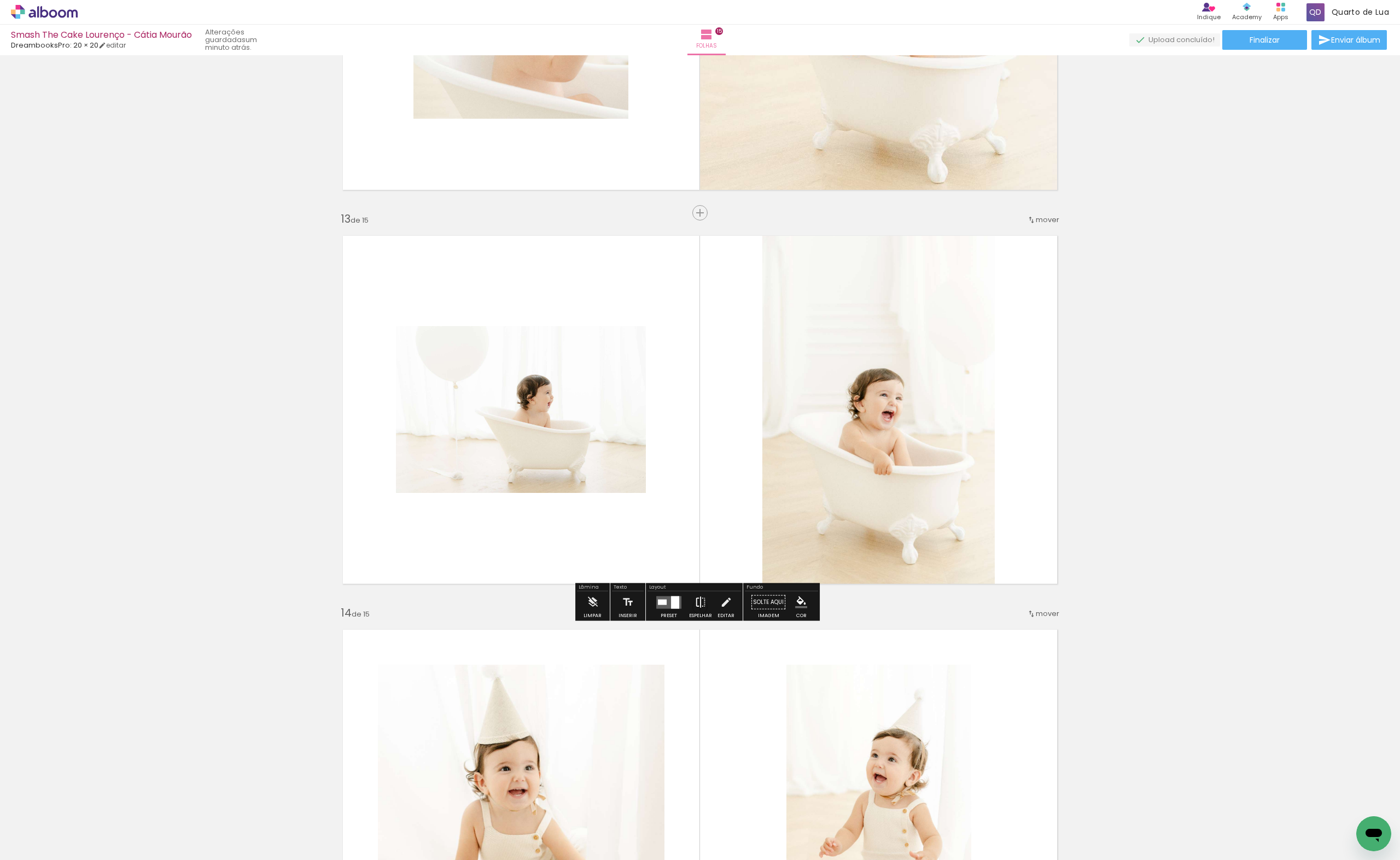
click at [698, 603] on iron-icon at bounding box center [700, 602] width 12 height 22
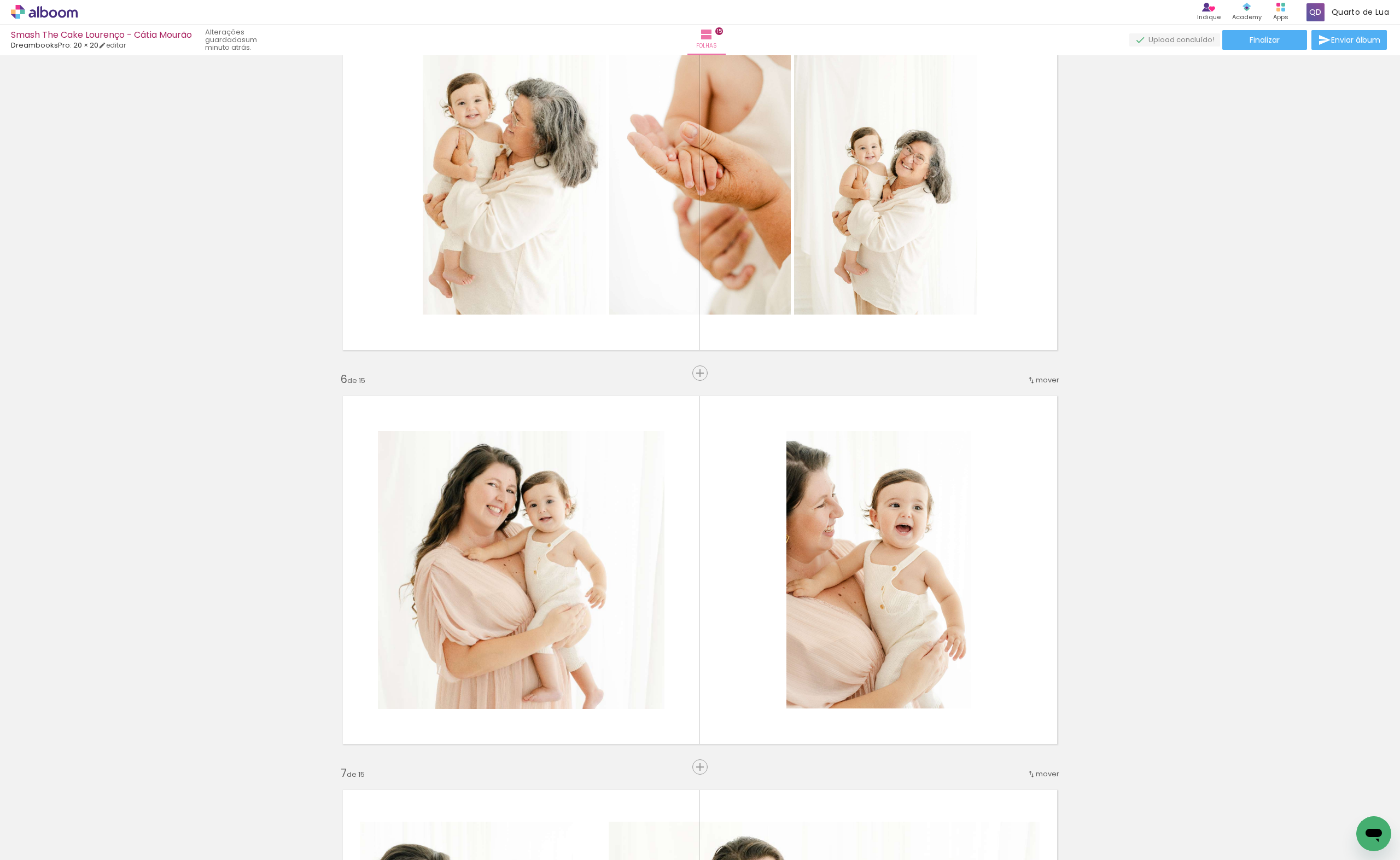
scroll to position [0, 0]
